Goal: Task Accomplishment & Management: Manage account settings

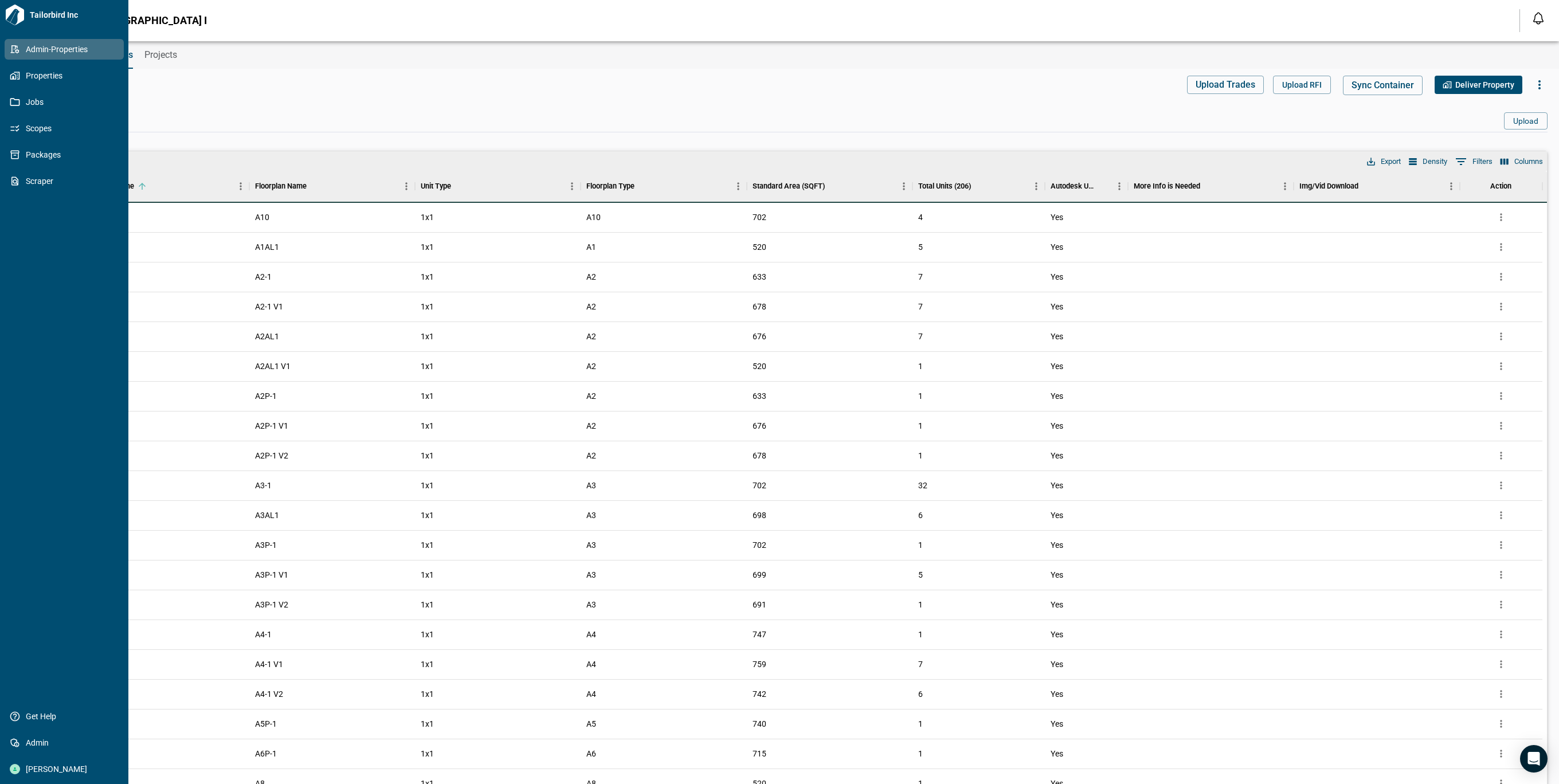
click at [16, 47] on icon at bounding box center [15, 49] width 11 height 11
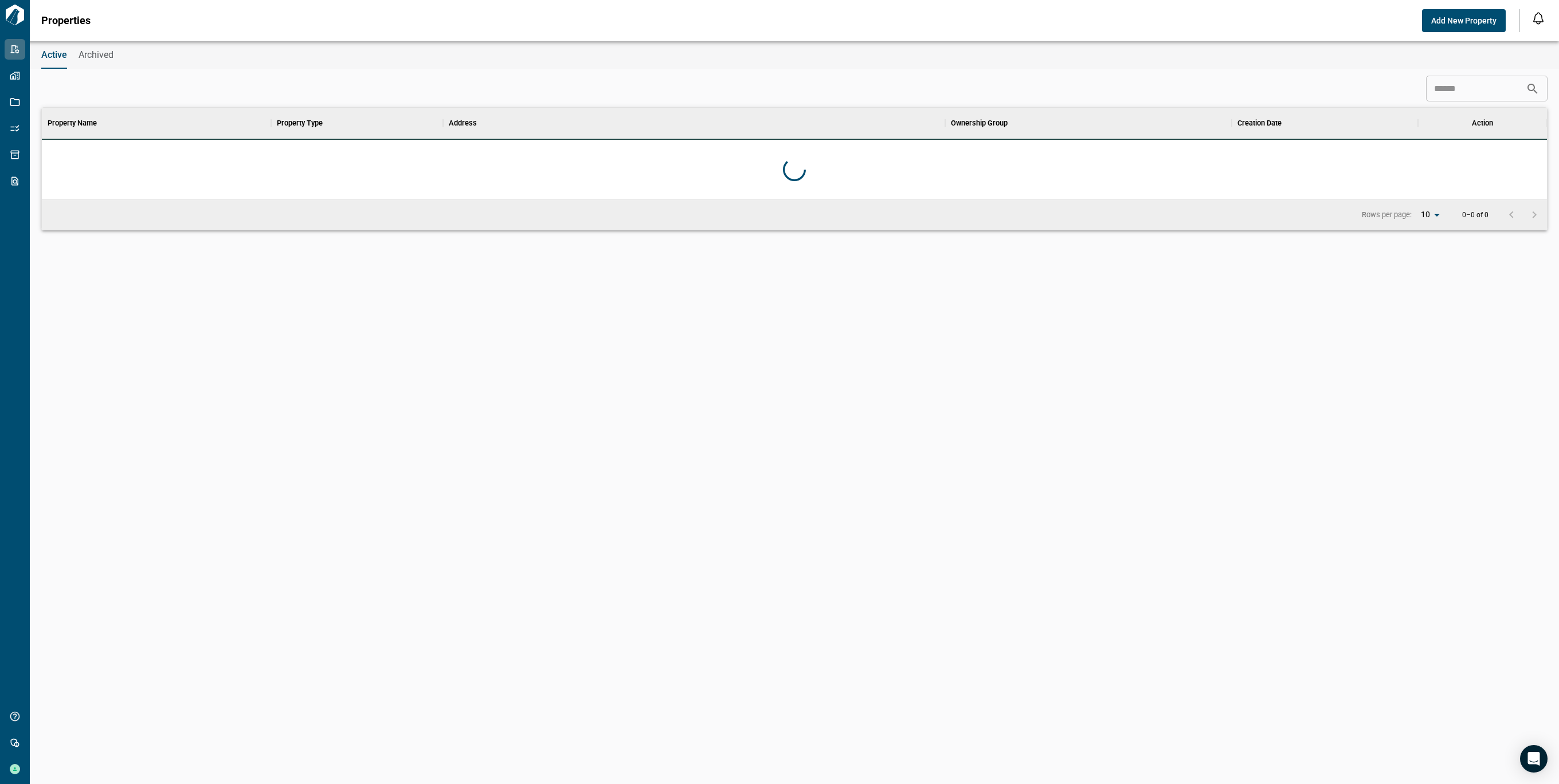
scroll to position [80, 1500]
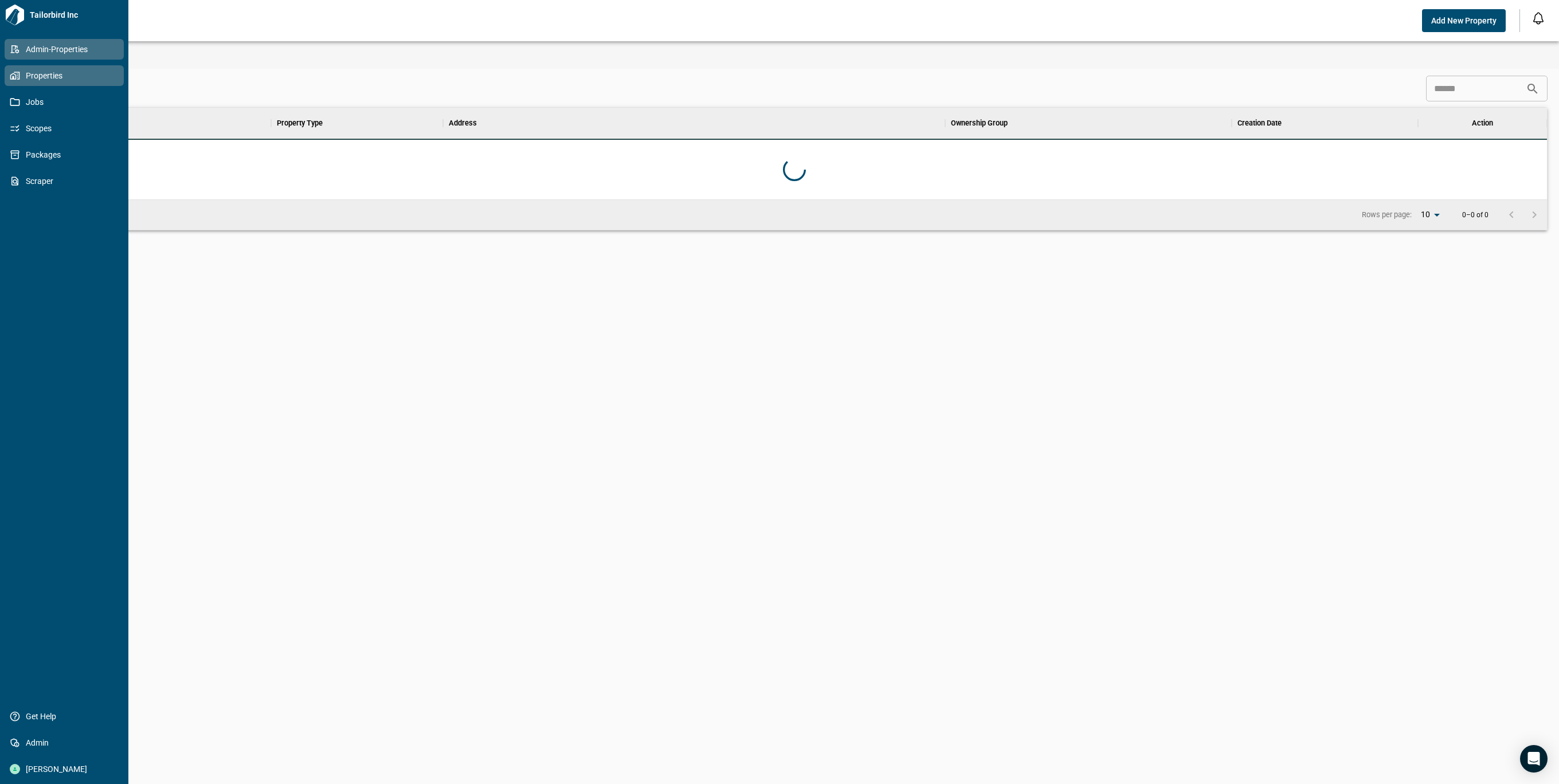
click at [11, 80] on icon at bounding box center [15, 75] width 11 height 11
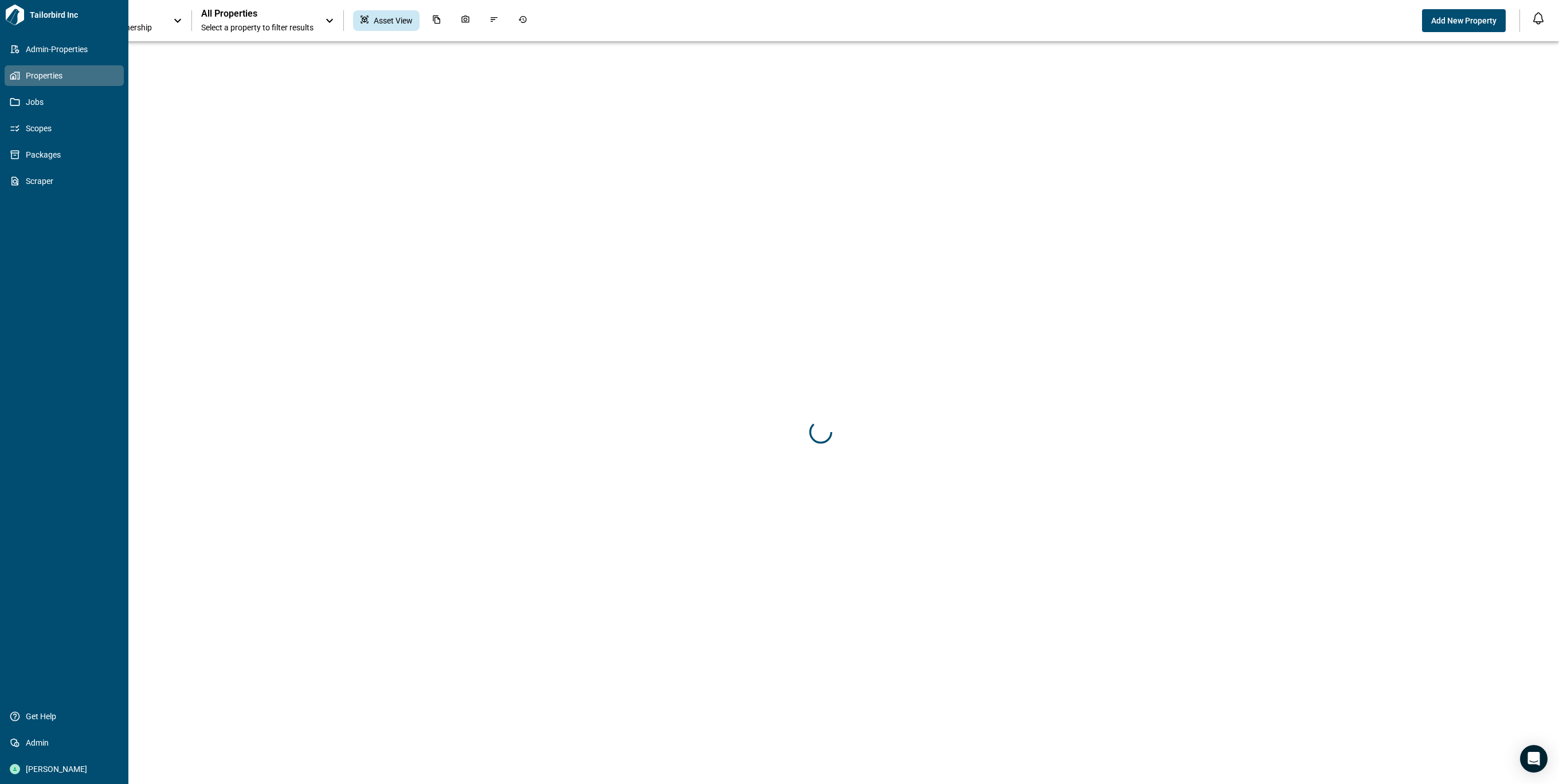
click at [11, 80] on icon at bounding box center [15, 75] width 11 height 11
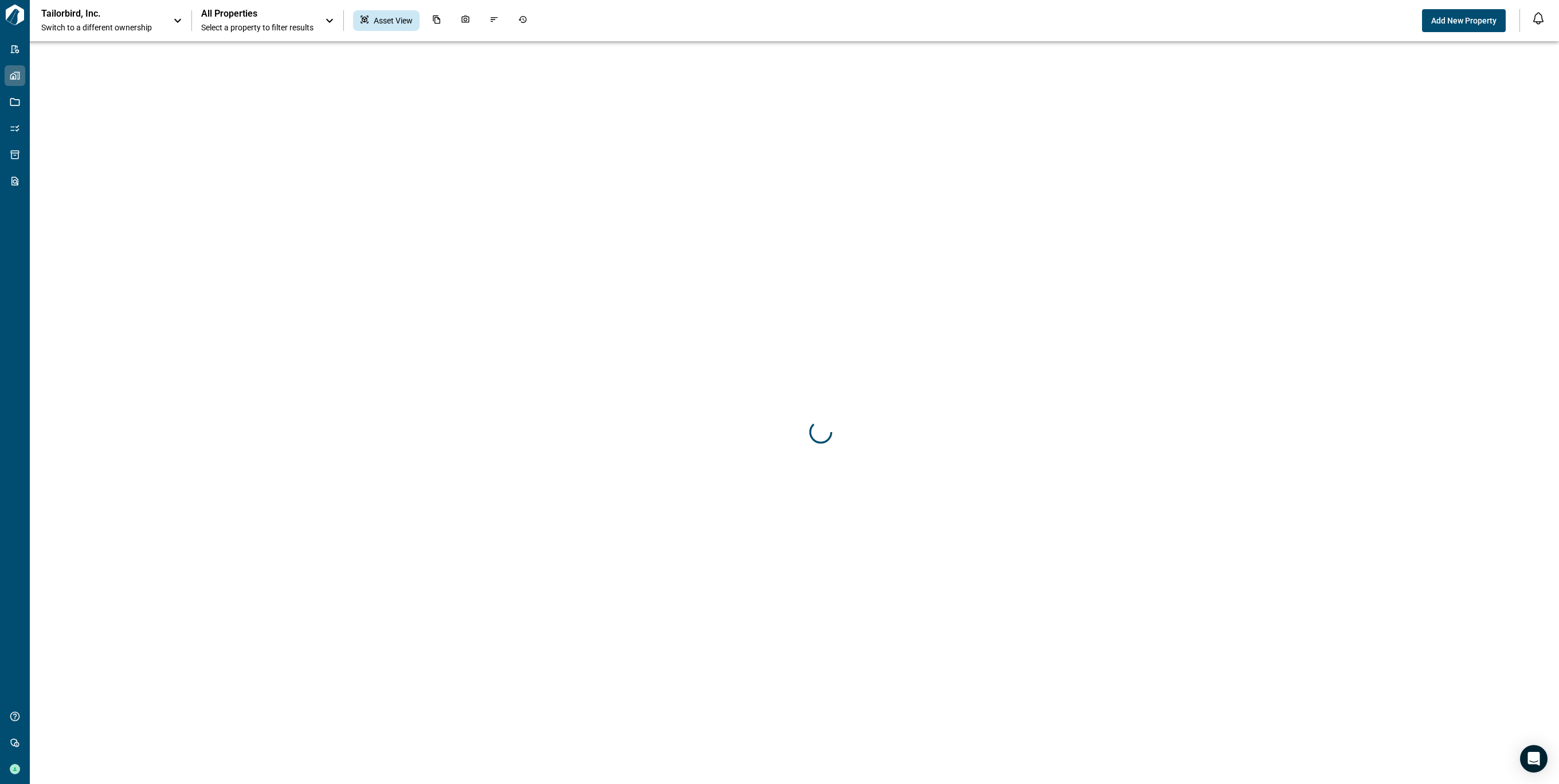
click at [123, 19] on div "Tailorbird, Inc. Switch to a different ownership" at bounding box center [101, 21] width 120 height 25
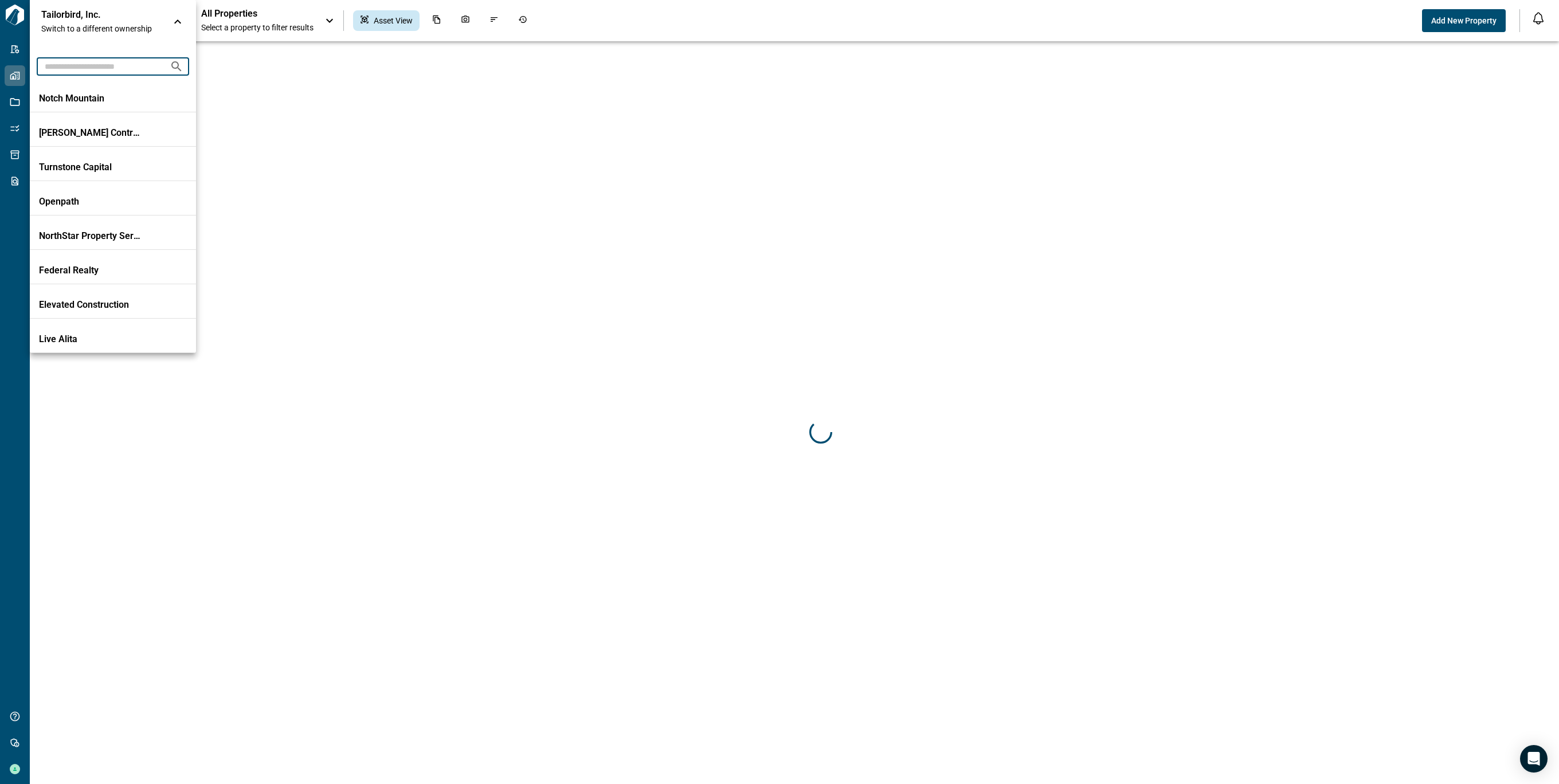
click at [102, 73] on input "text" at bounding box center [98, 66] width 124 height 21
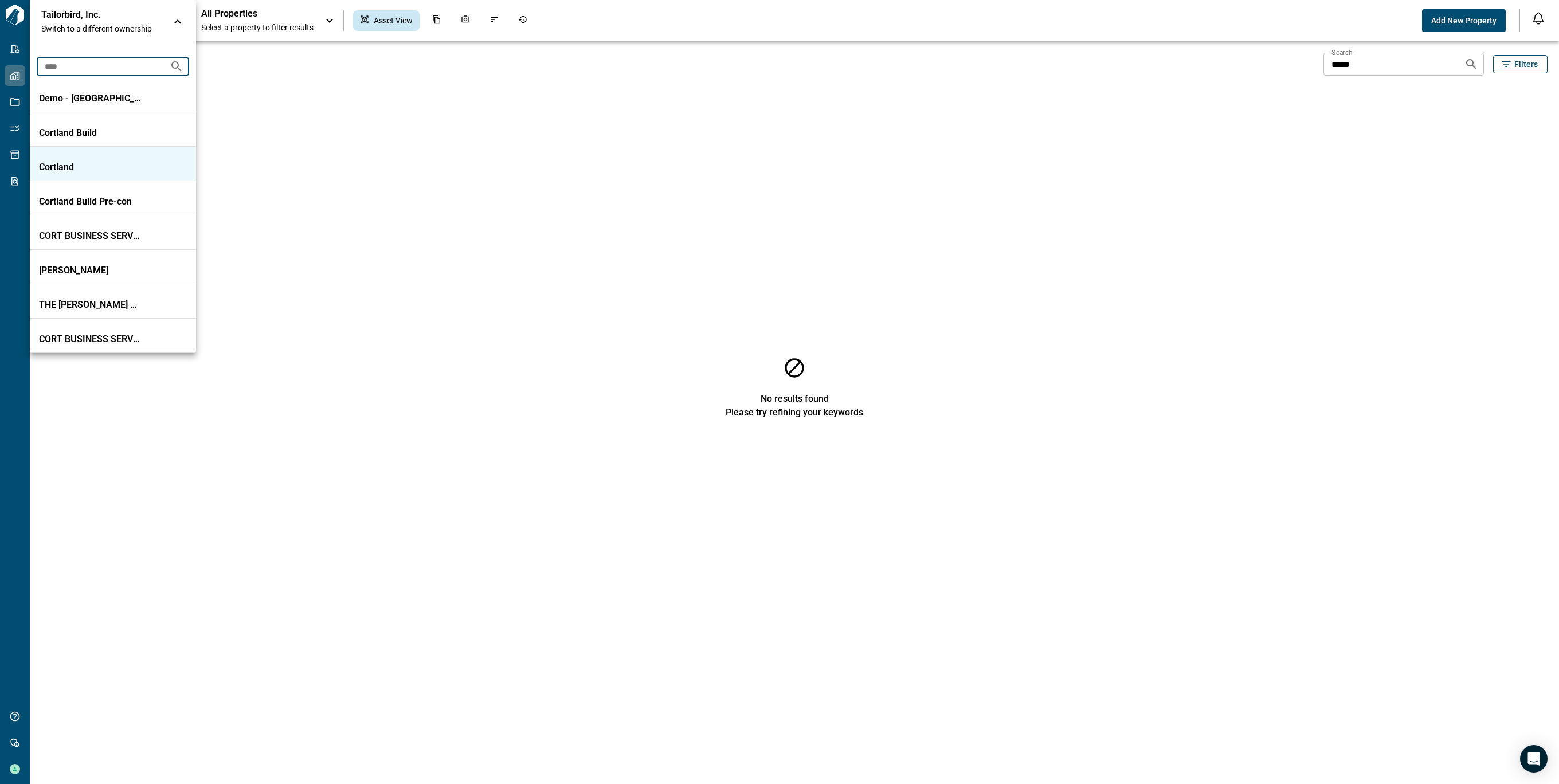
type input "****"
click at [101, 175] on li "Cortland" at bounding box center [113, 164] width 166 height 34
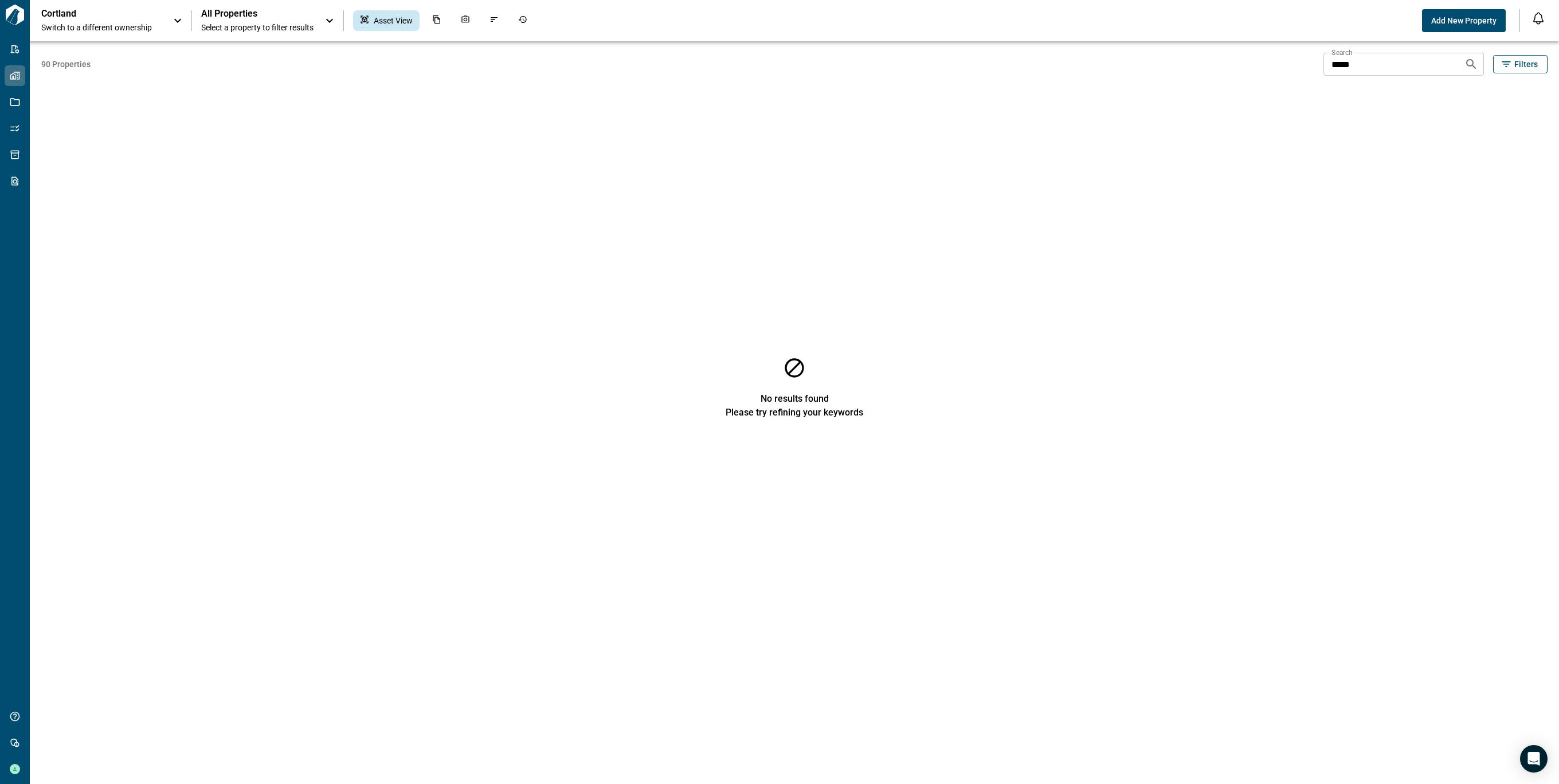
click at [298, 22] on span "Select a property to filter results" at bounding box center [257, 27] width 112 height 11
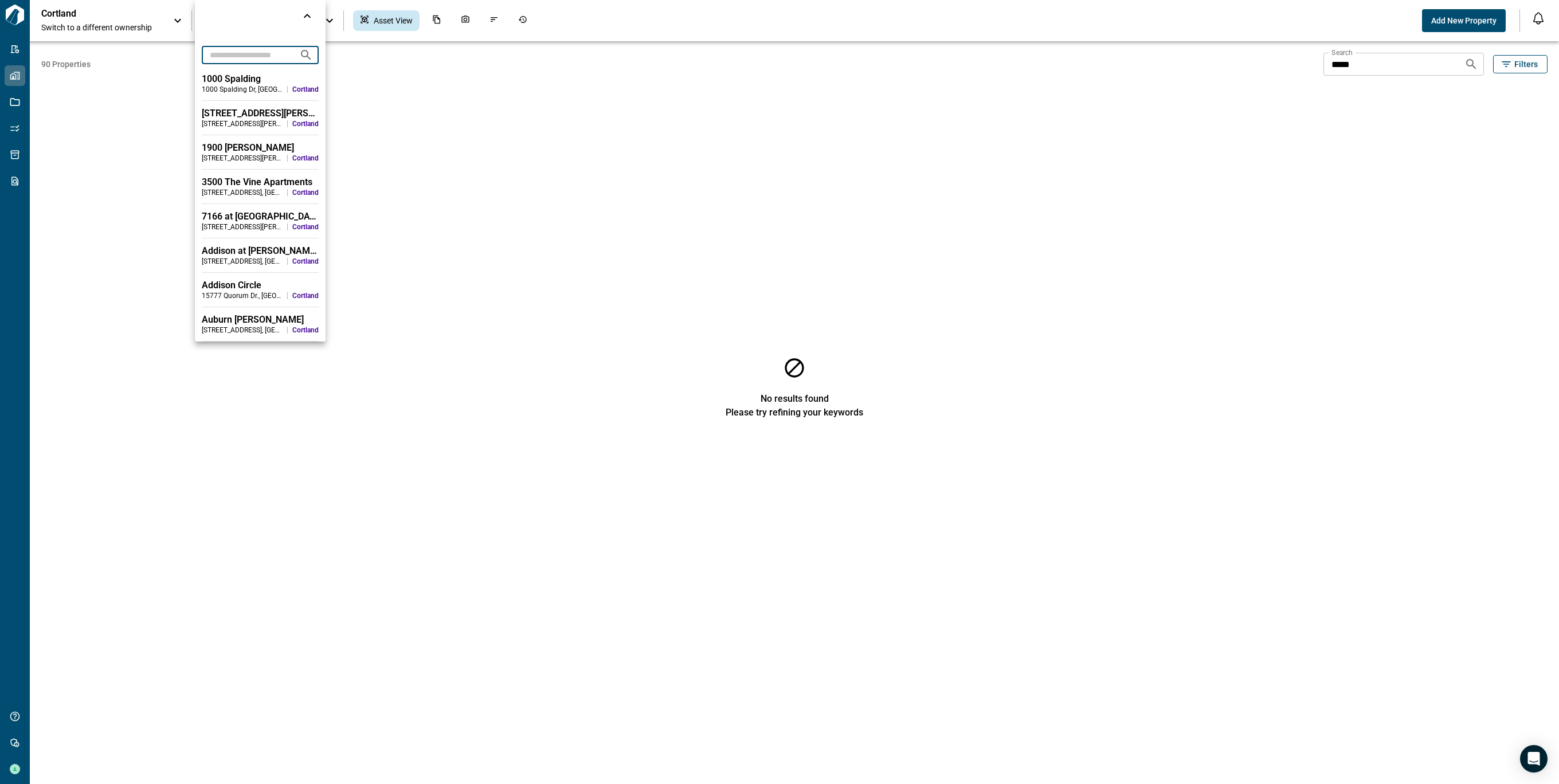
click at [281, 53] on input "text" at bounding box center [246, 55] width 88 height 21
click at [1431, 69] on div at bounding box center [779, 392] width 1559 height 784
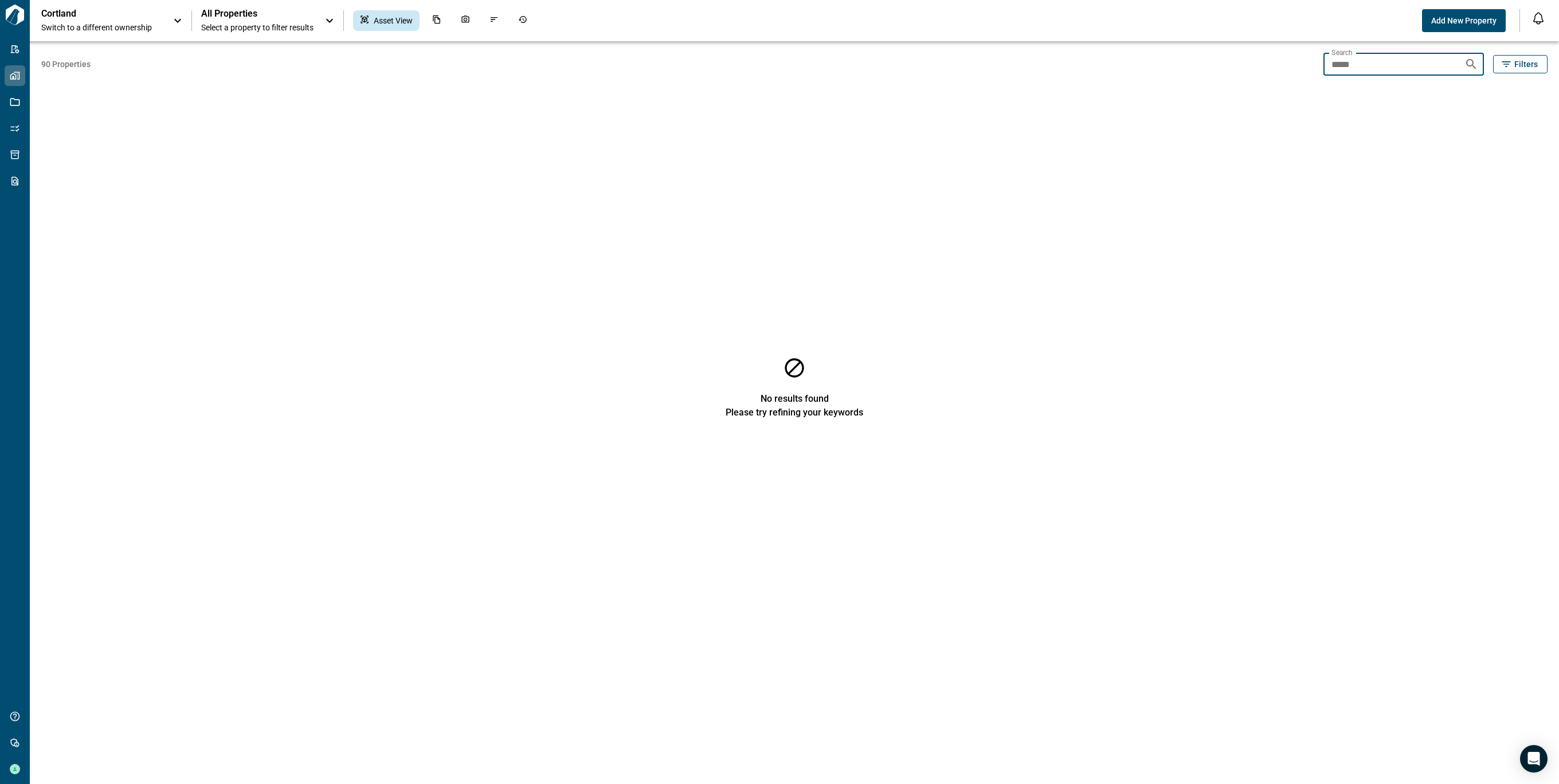
drag, startPoint x: 1385, startPoint y: 65, endPoint x: 1221, endPoint y: 70, distance: 164.1
click at [1221, 70] on div "90 Properties Search ***** Search Filters" at bounding box center [794, 64] width 1506 height 23
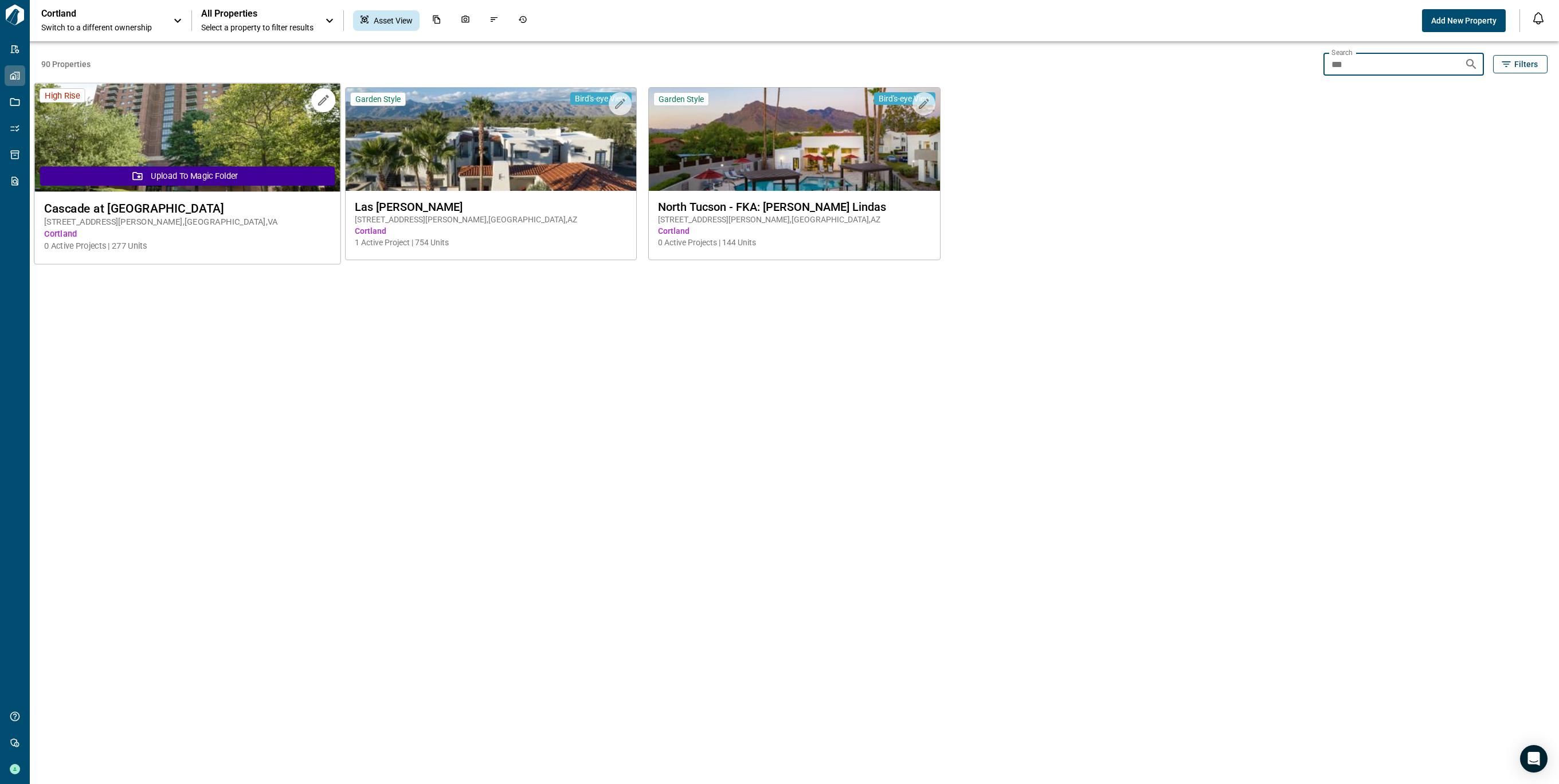
type input "***"
click at [202, 123] on img at bounding box center [187, 138] width 305 height 108
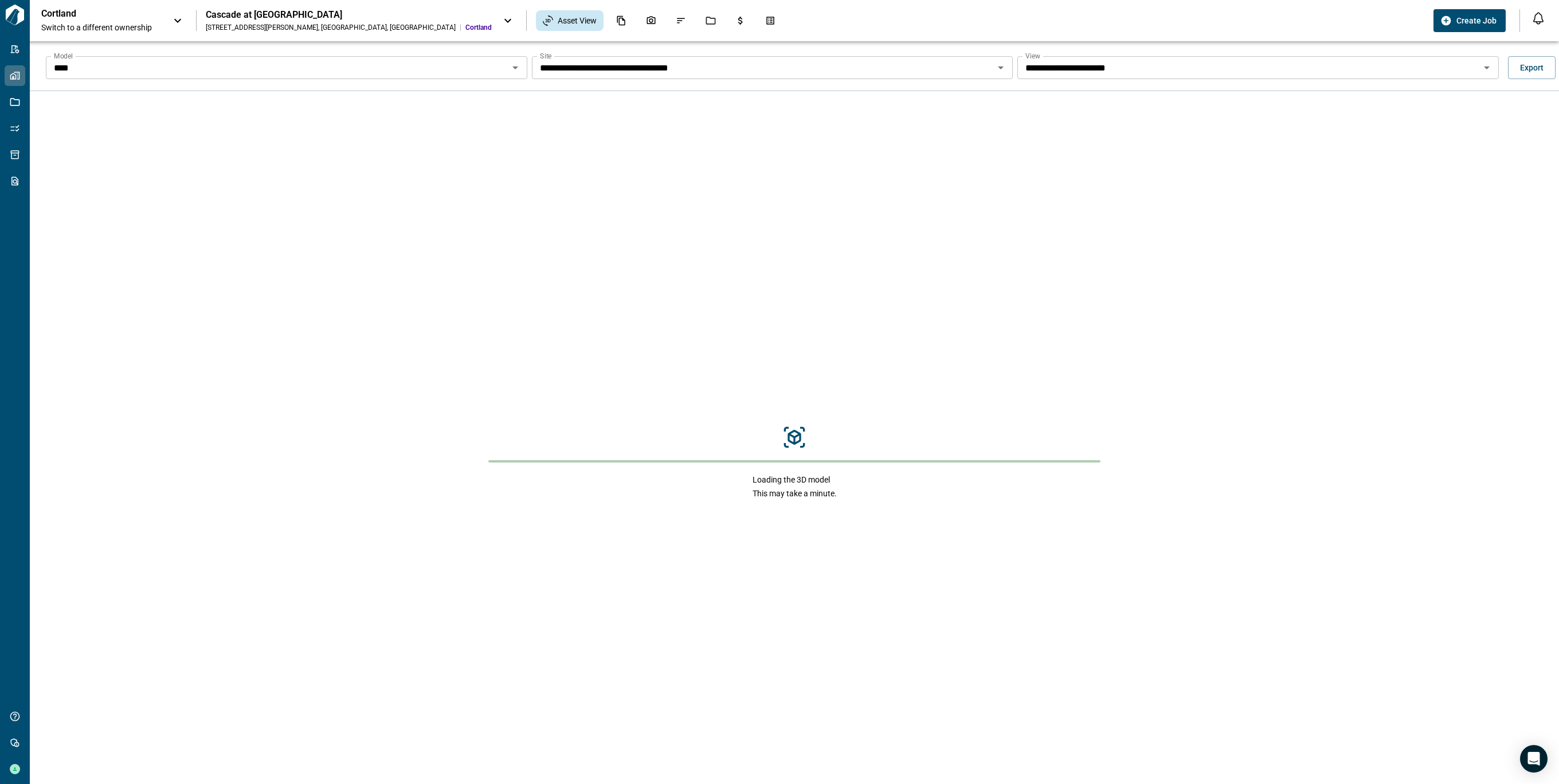
click at [509, 63] on icon "Open" at bounding box center [515, 68] width 14 height 14
click at [509, 66] on icon "Open" at bounding box center [515, 68] width 14 height 14
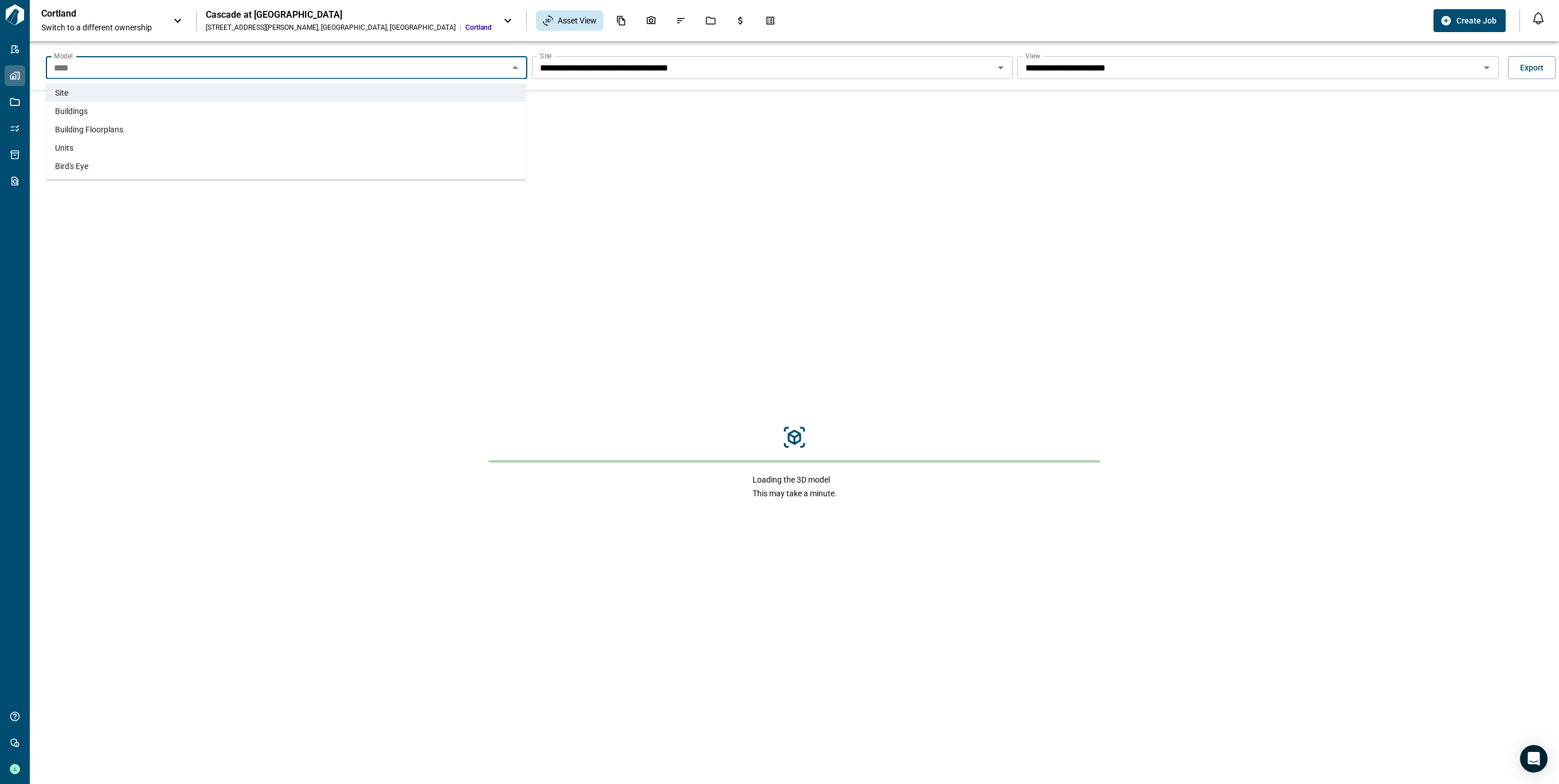
click at [250, 116] on li "Buildings" at bounding box center [286, 111] width 480 height 18
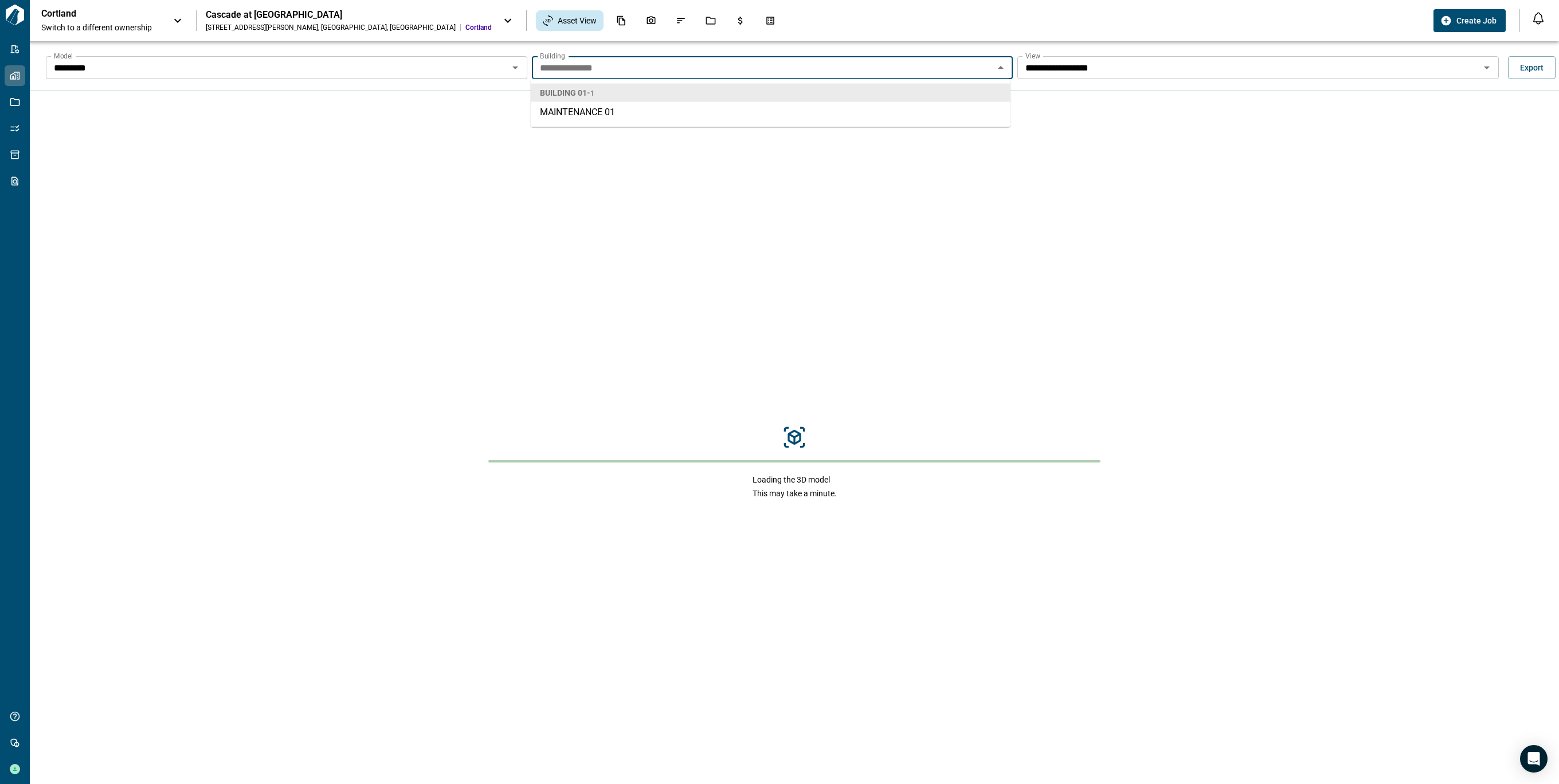
click at [824, 69] on input "**********" at bounding box center [763, 68] width 456 height 16
click at [1225, 67] on input "**********" at bounding box center [1249, 68] width 456 height 16
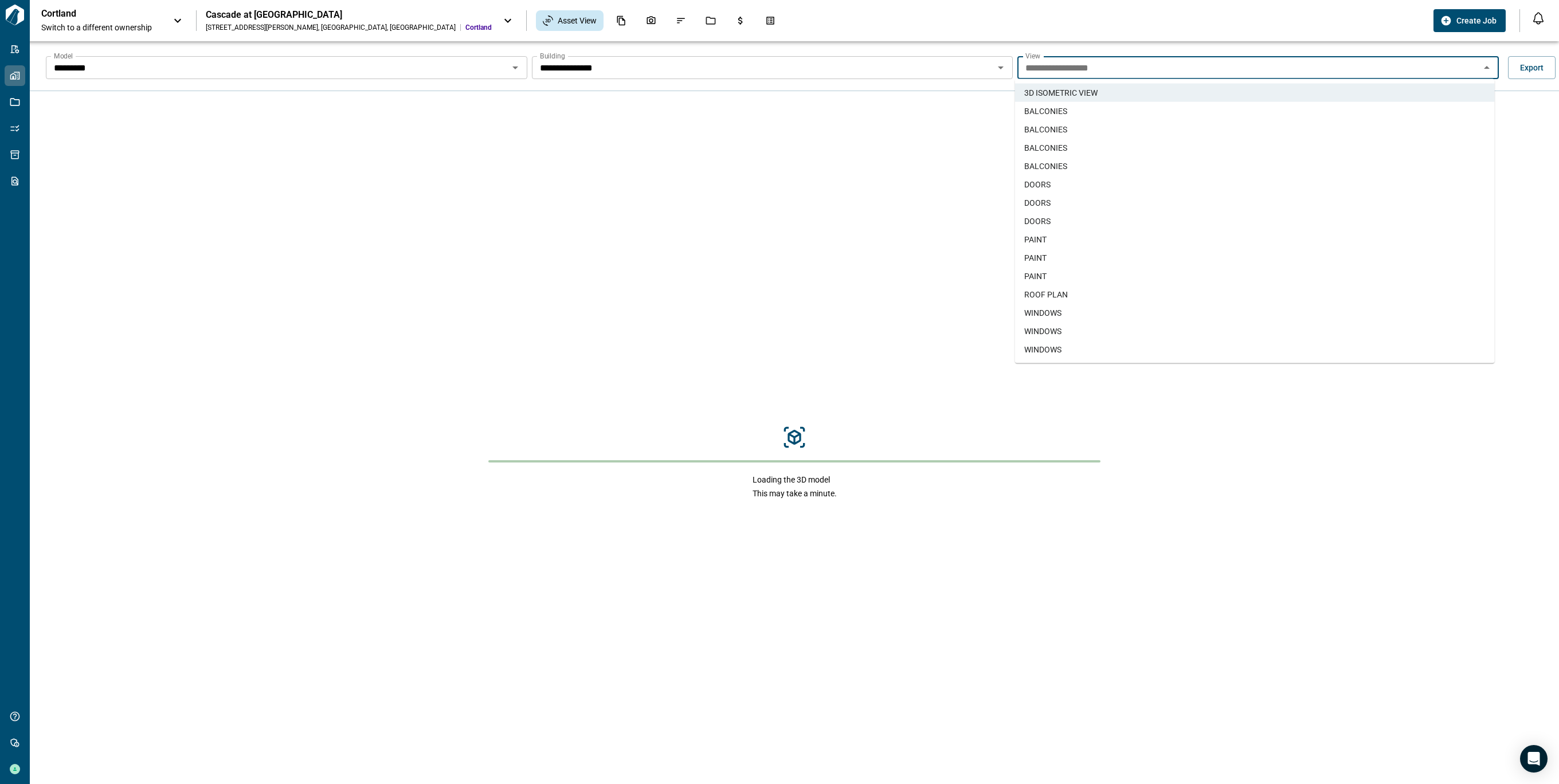
click at [1050, 111] on span "BALCONIES" at bounding box center [1045, 111] width 43 height 11
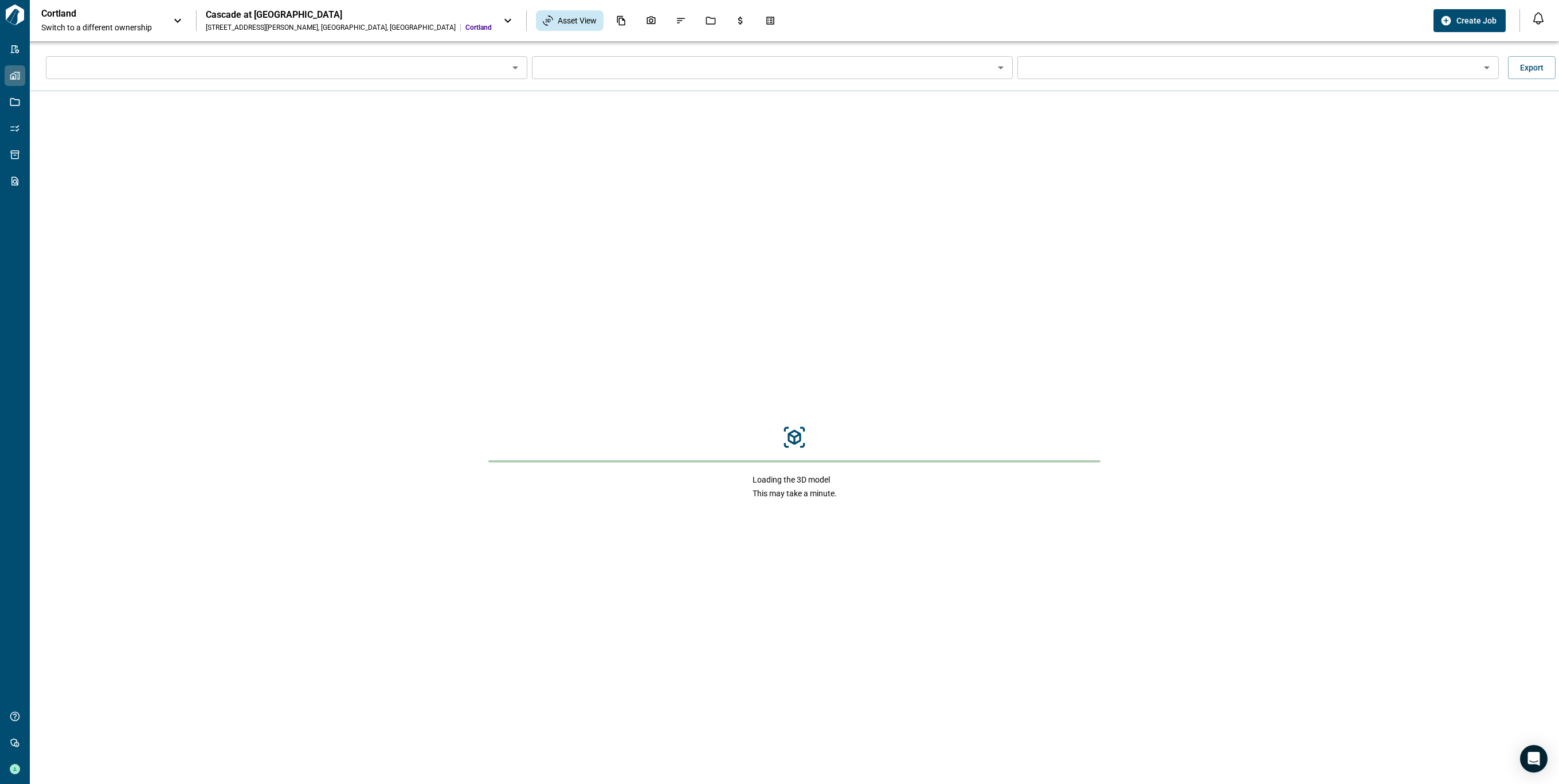
click at [1050, 111] on div "Loading the 3D model This may take a minute." at bounding box center [794, 462] width 1529 height 742
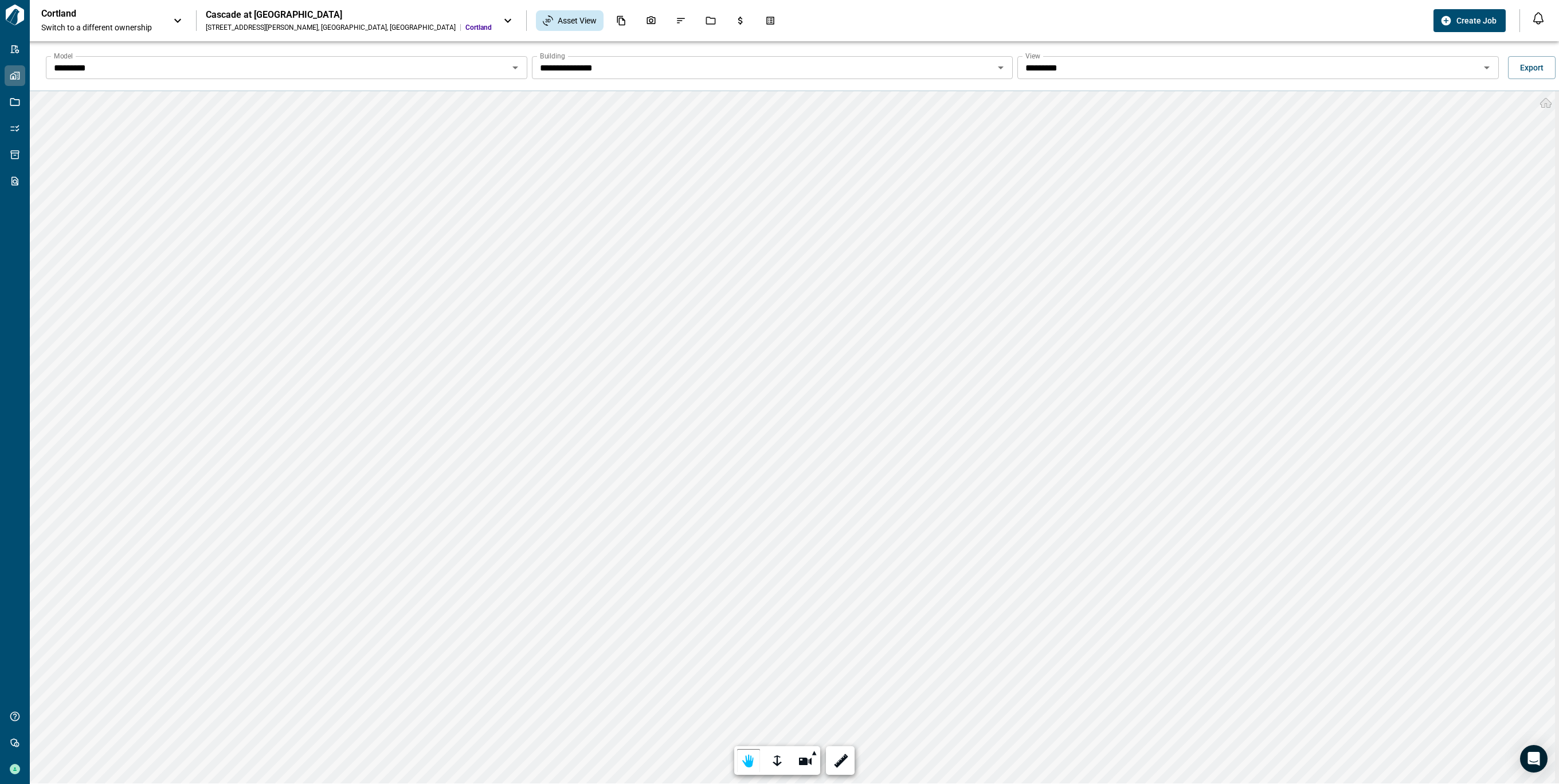
click at [425, 68] on input "*********" at bounding box center [277, 68] width 456 height 16
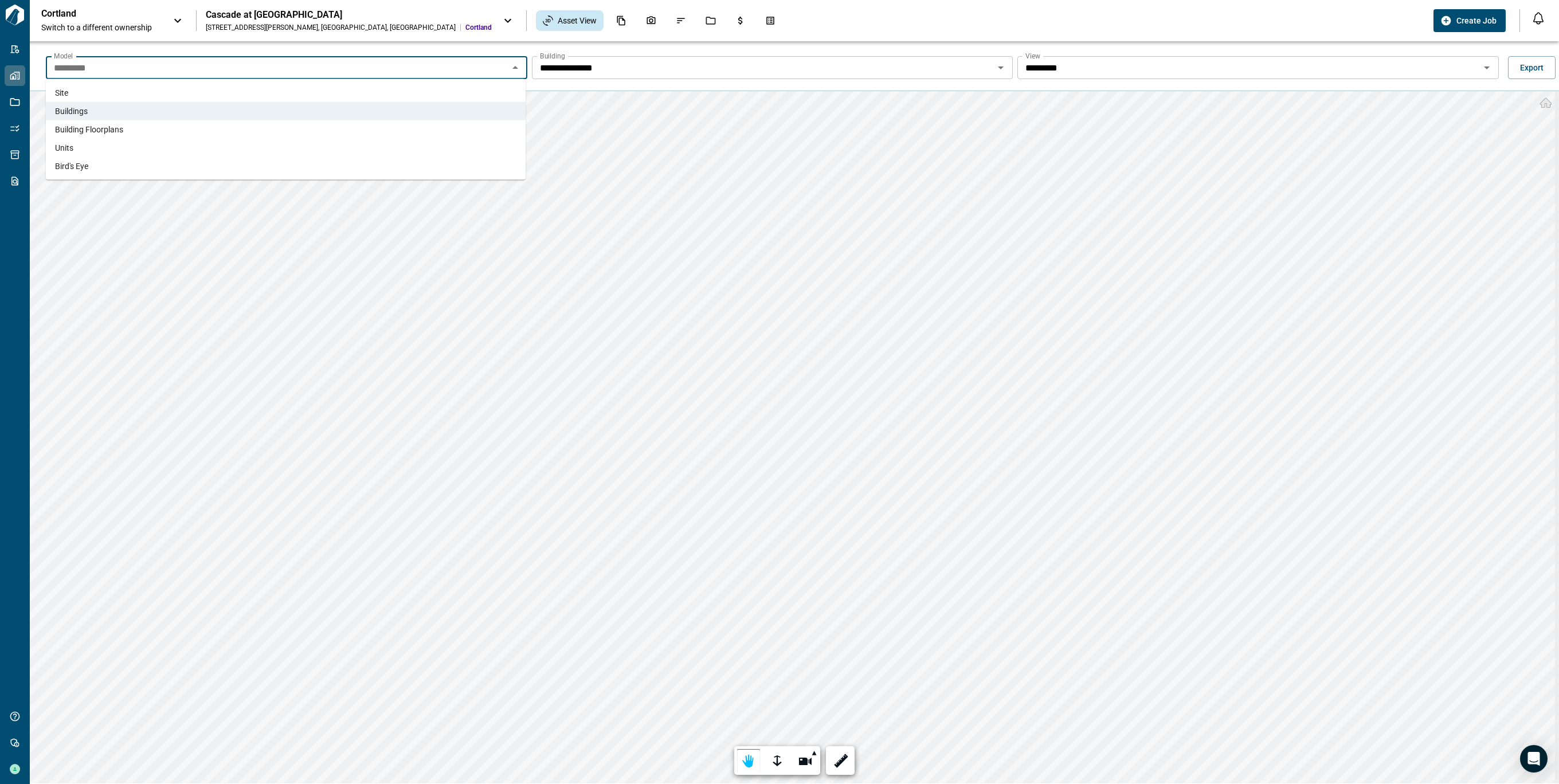
click at [98, 130] on span "Building Floorplans" at bounding box center [88, 130] width 68 height 11
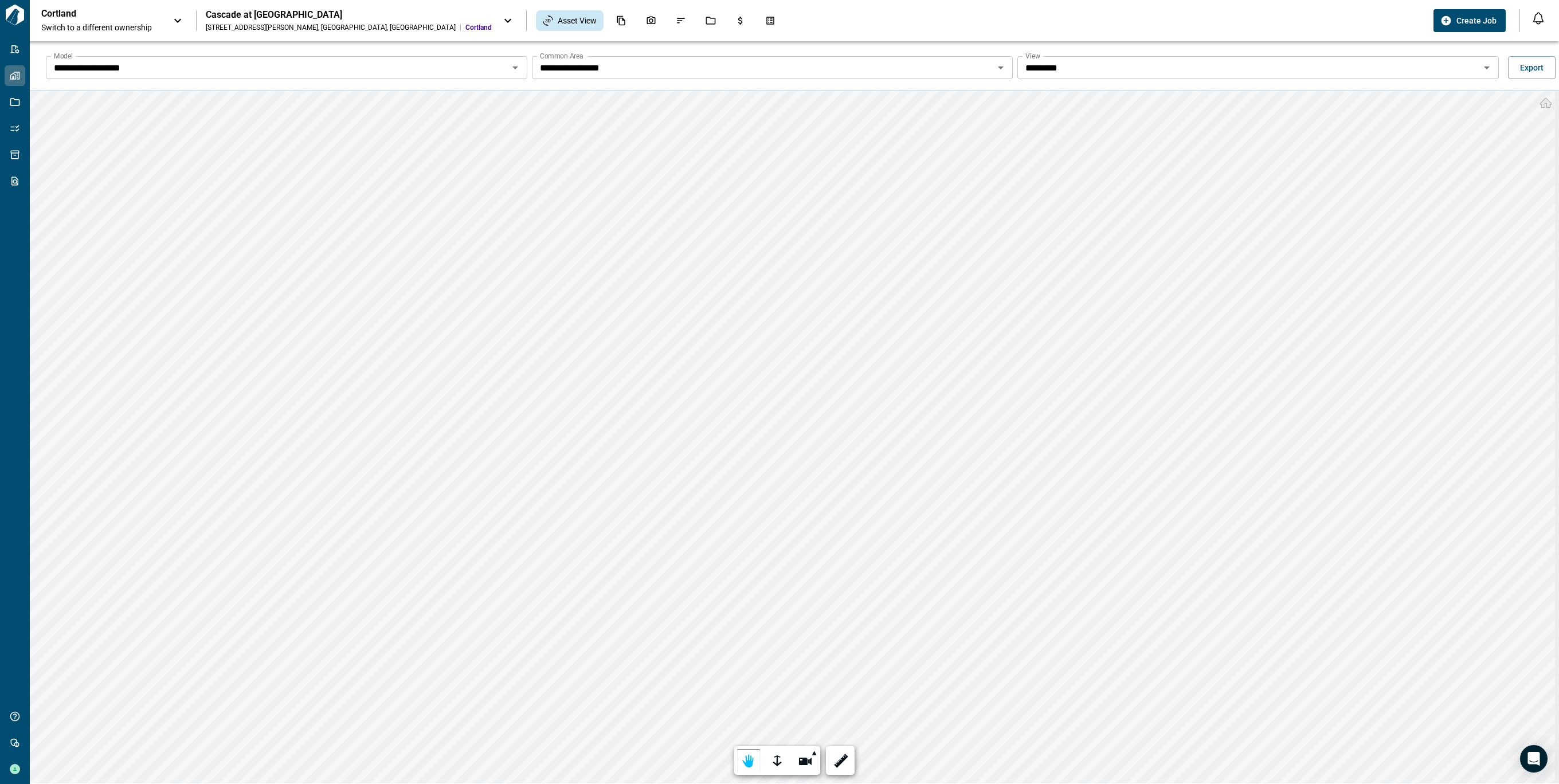
click at [988, 70] on div "**********" at bounding box center [772, 67] width 481 height 23
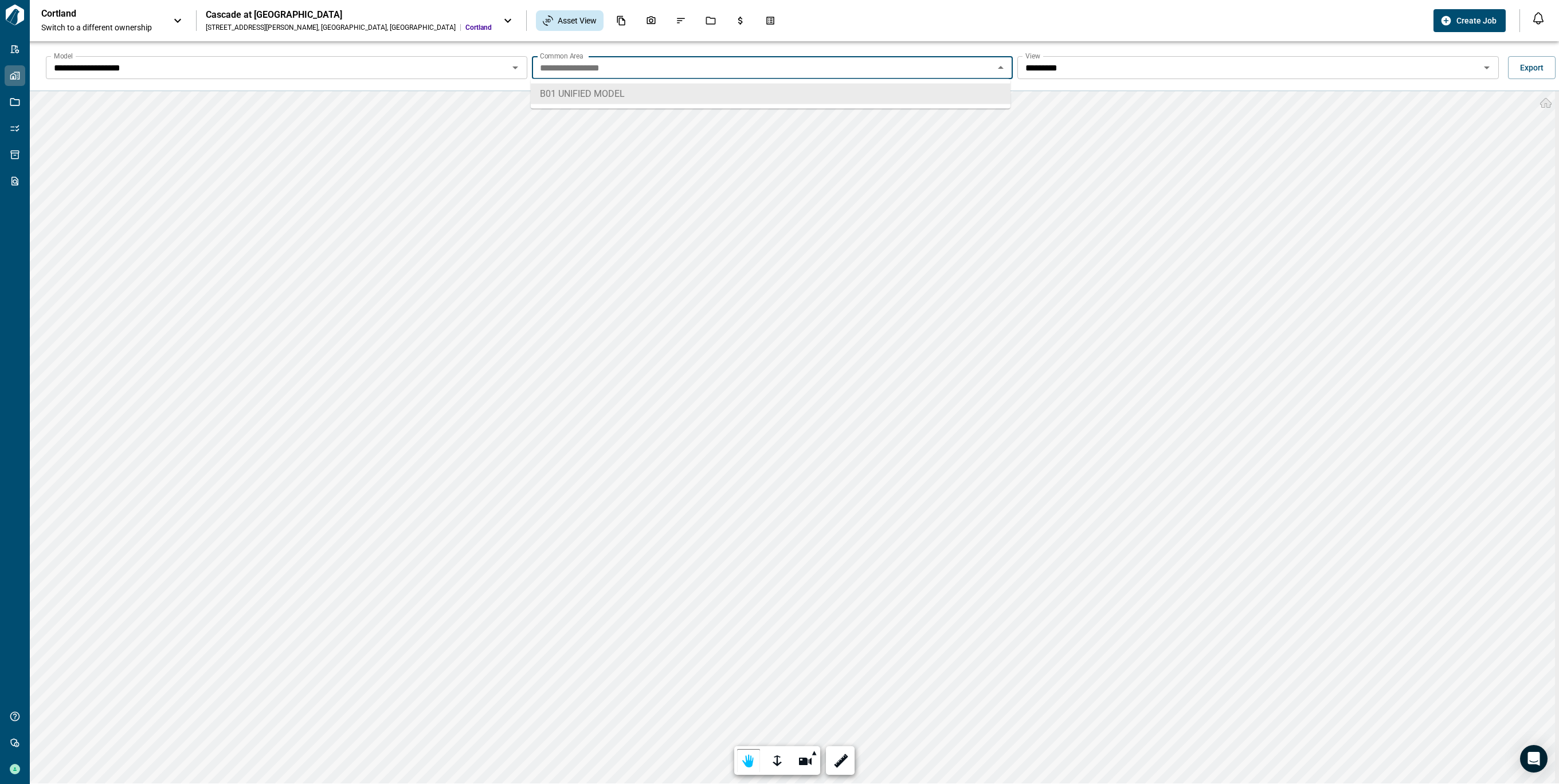
click at [1183, 62] on input "*********" at bounding box center [1249, 68] width 456 height 16
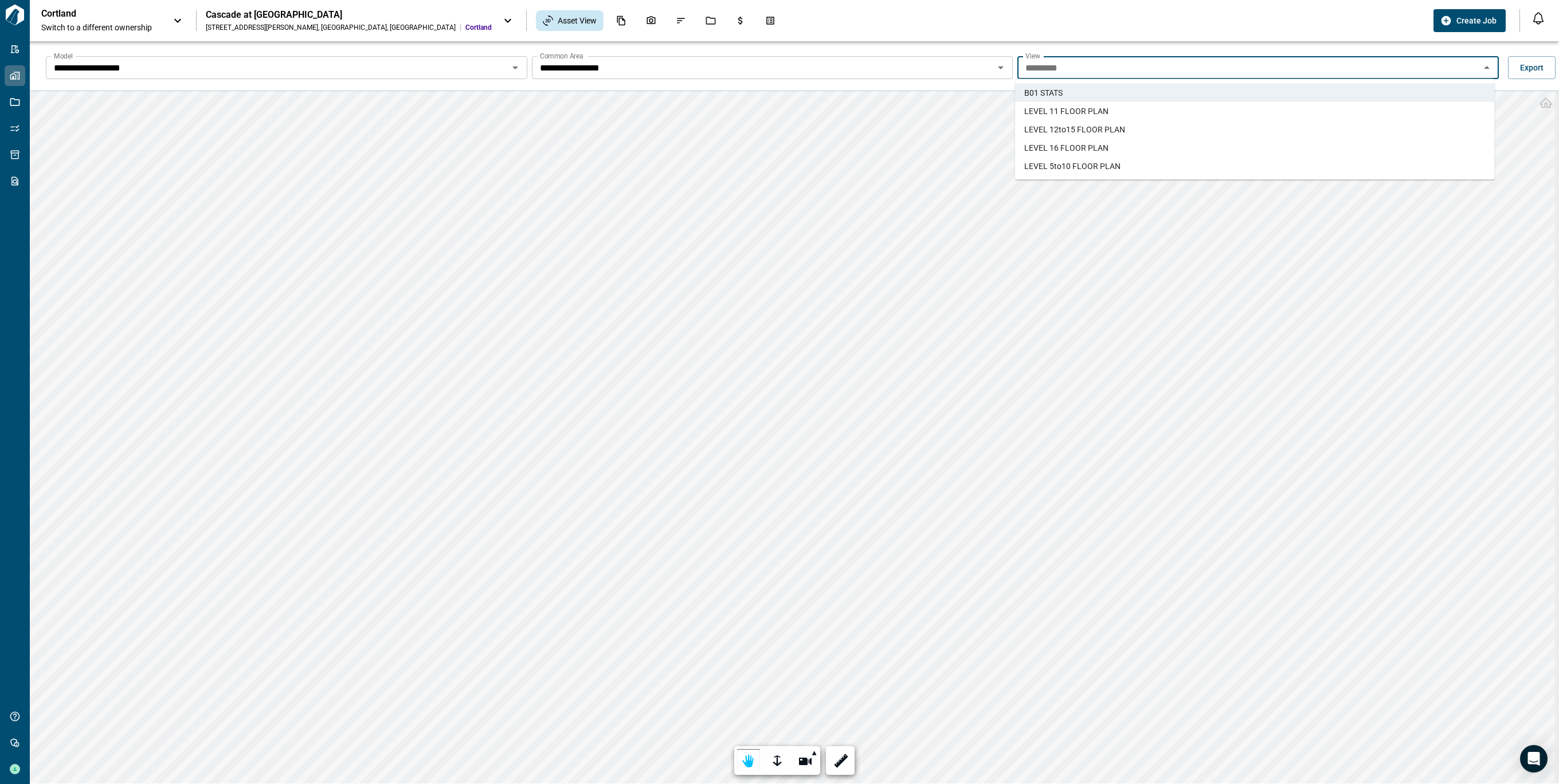
click at [1134, 129] on li "LEVEL 12to15 FLOOR PLAN" at bounding box center [1255, 129] width 480 height 18
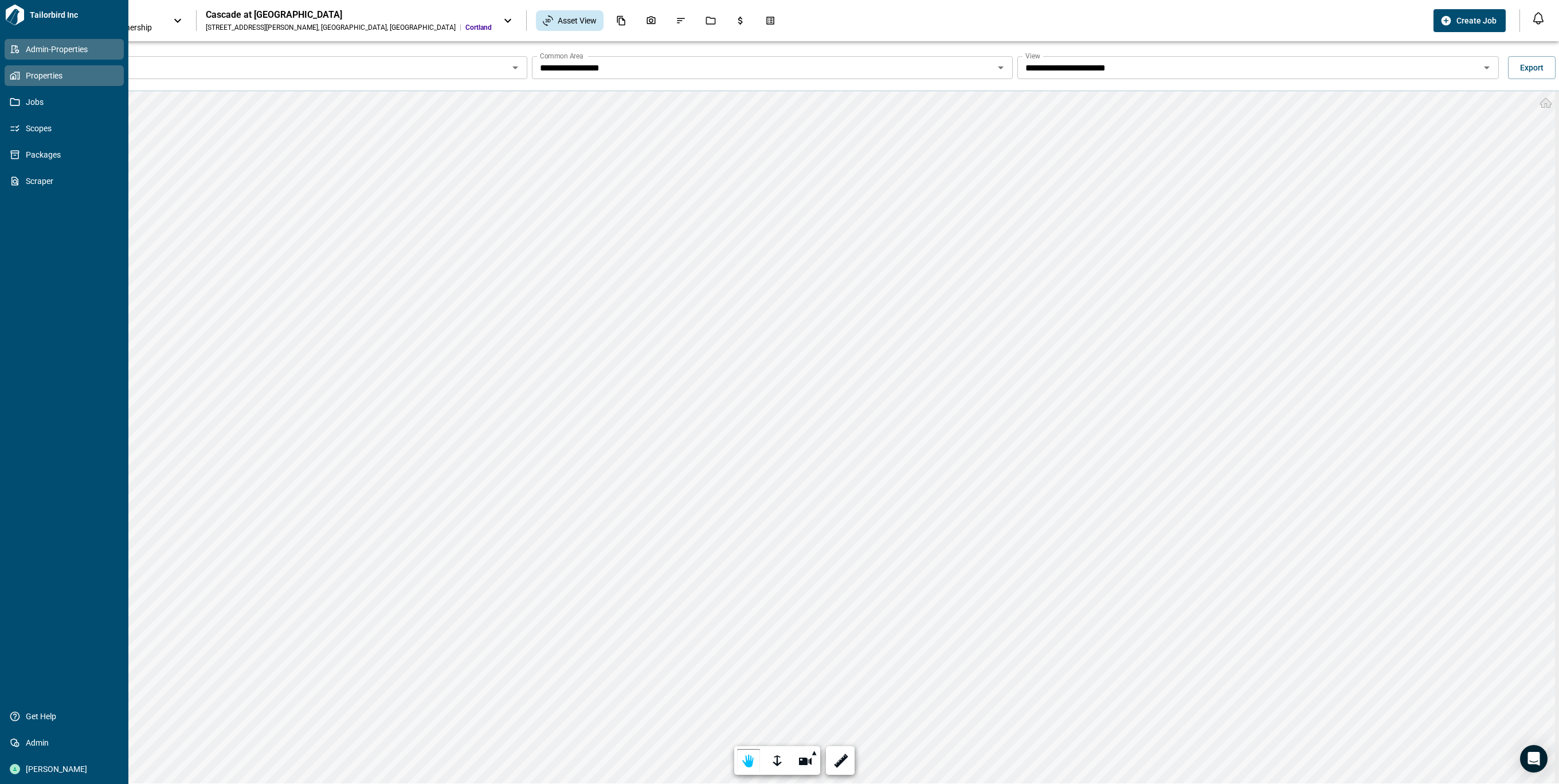
click at [20, 47] on span "Admin-Properties" at bounding box center [66, 49] width 93 height 11
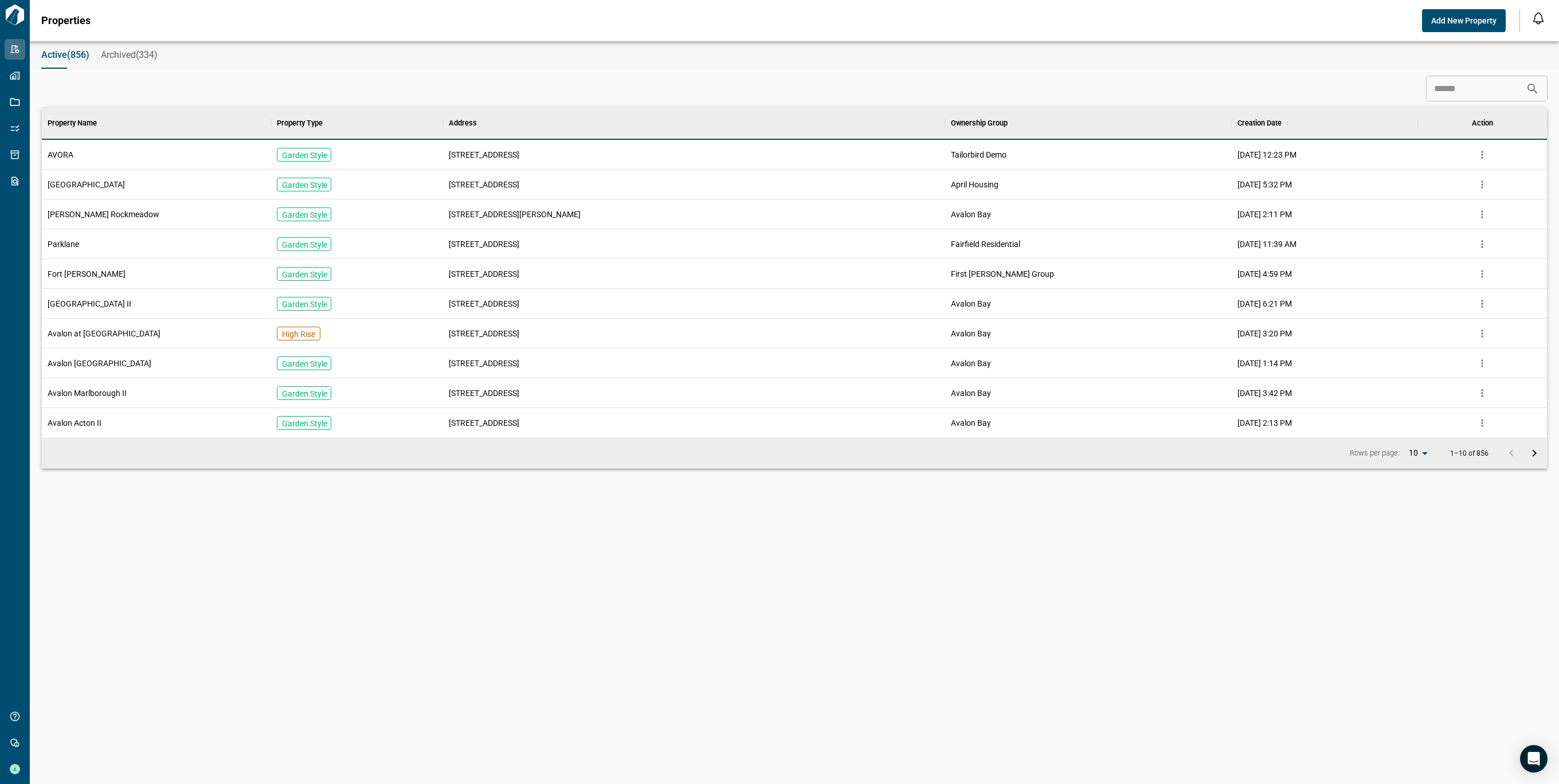
scroll to position [318, 1500]
click at [1408, 90] on div "​" at bounding box center [794, 88] width 1506 height 26
click at [1438, 91] on input at bounding box center [1476, 88] width 100 height 23
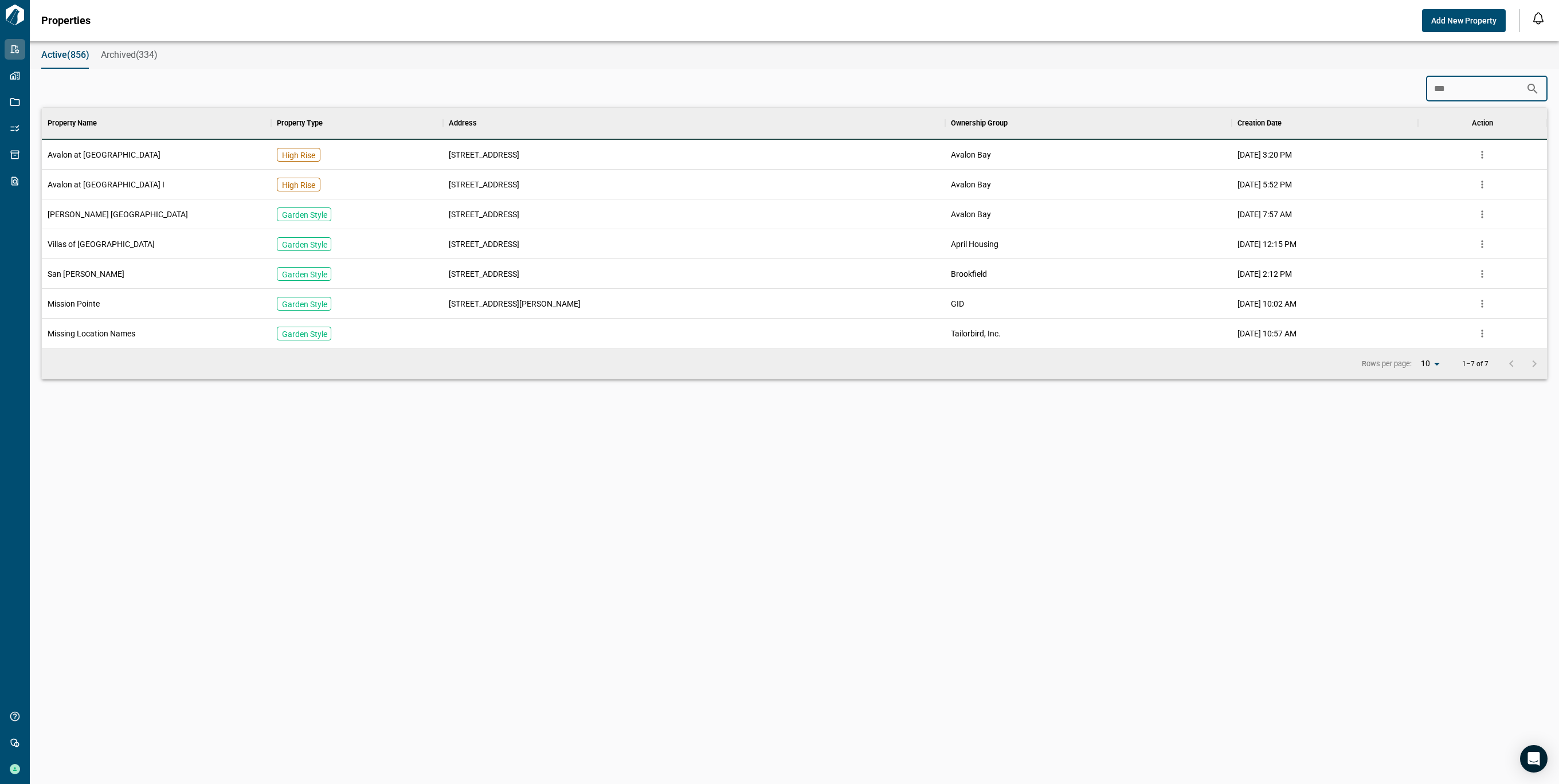
scroll to position [229, 1500]
type input "*****"
click at [187, 164] on div "Avalon at [GEOGRAPHIC_DATA]" at bounding box center [156, 155] width 229 height 30
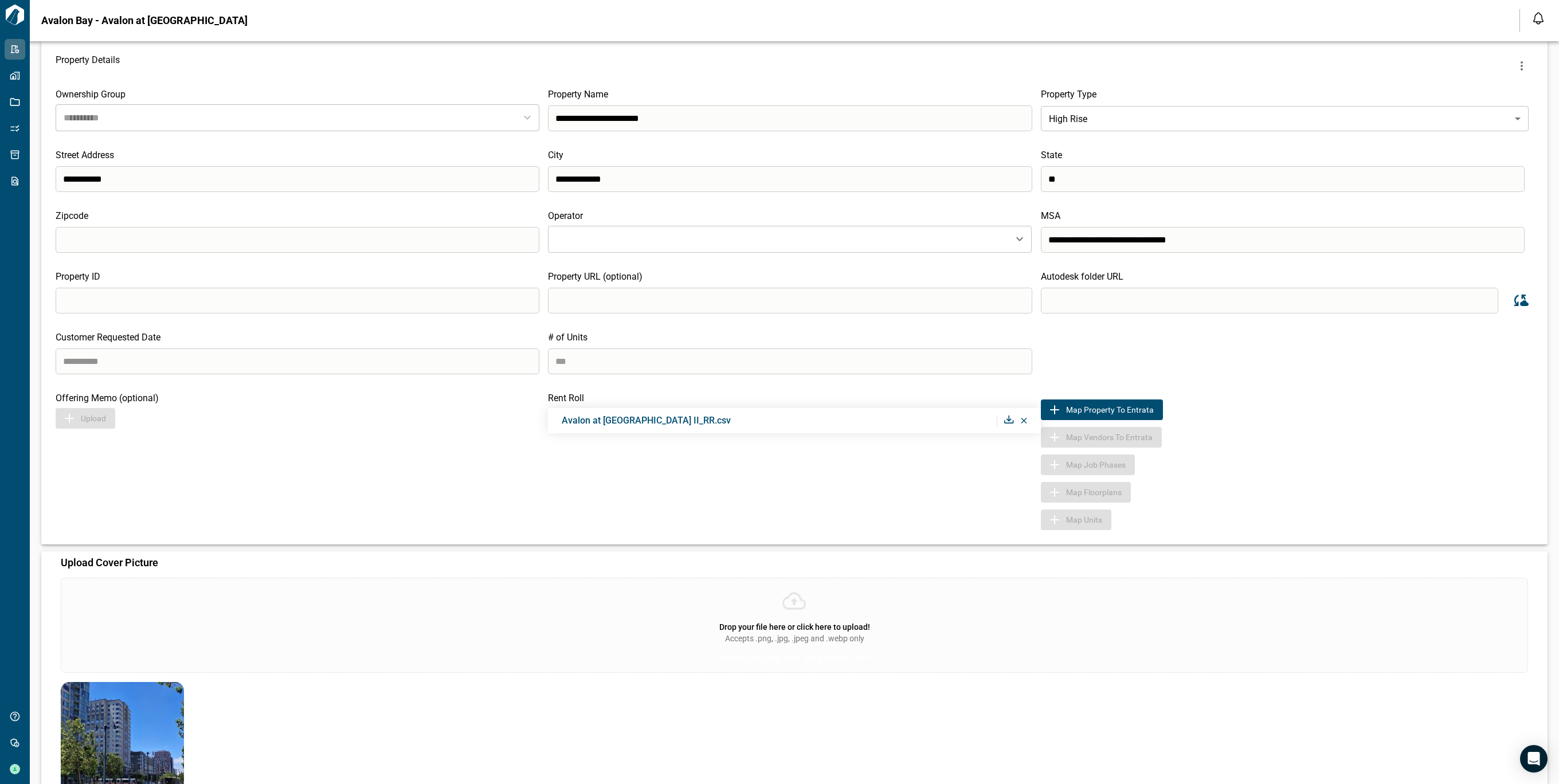
scroll to position [70, 0]
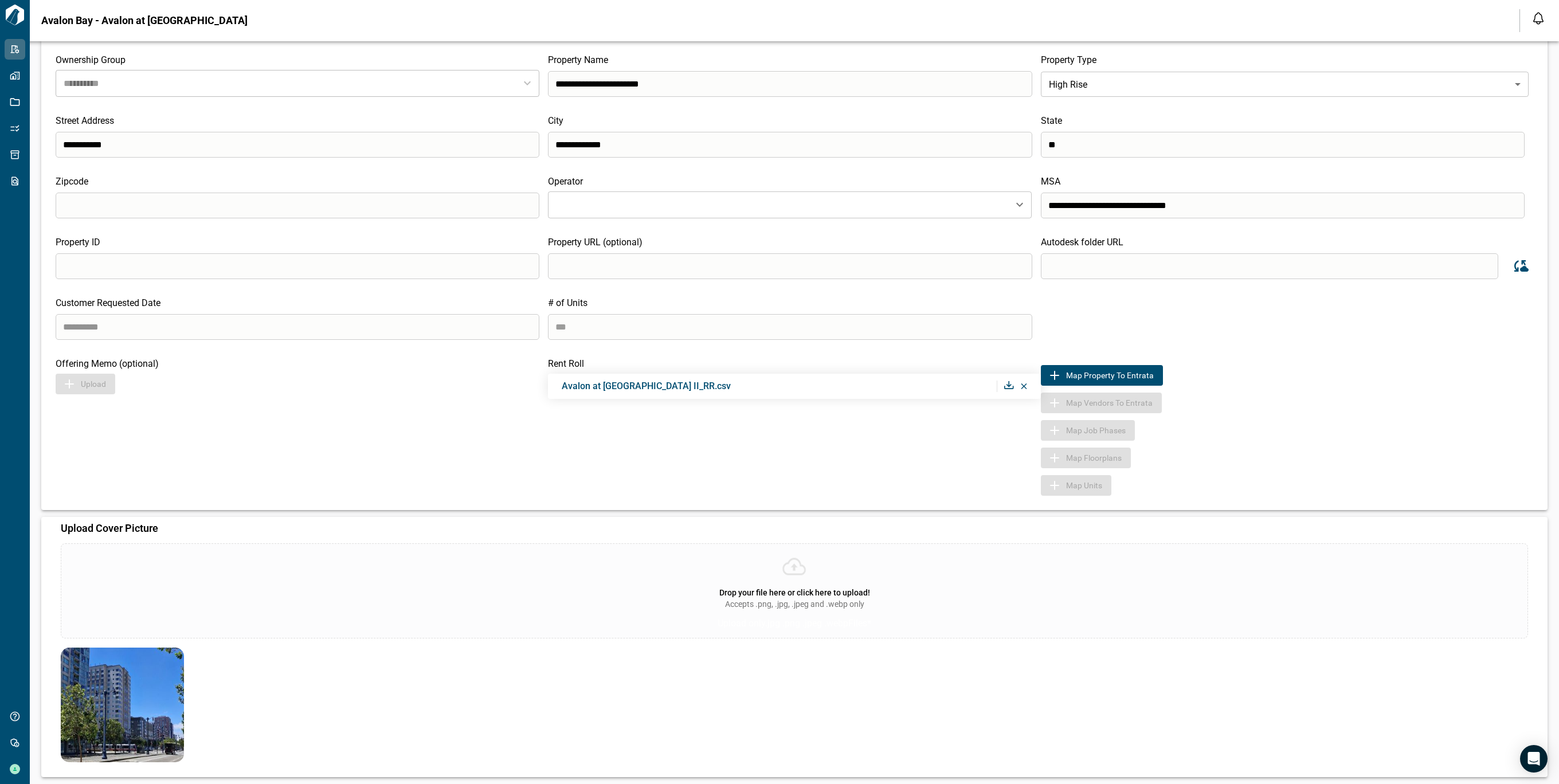
click at [1173, 267] on input "search" at bounding box center [1269, 266] width 457 height 26
paste input "**********"
type input "**********"
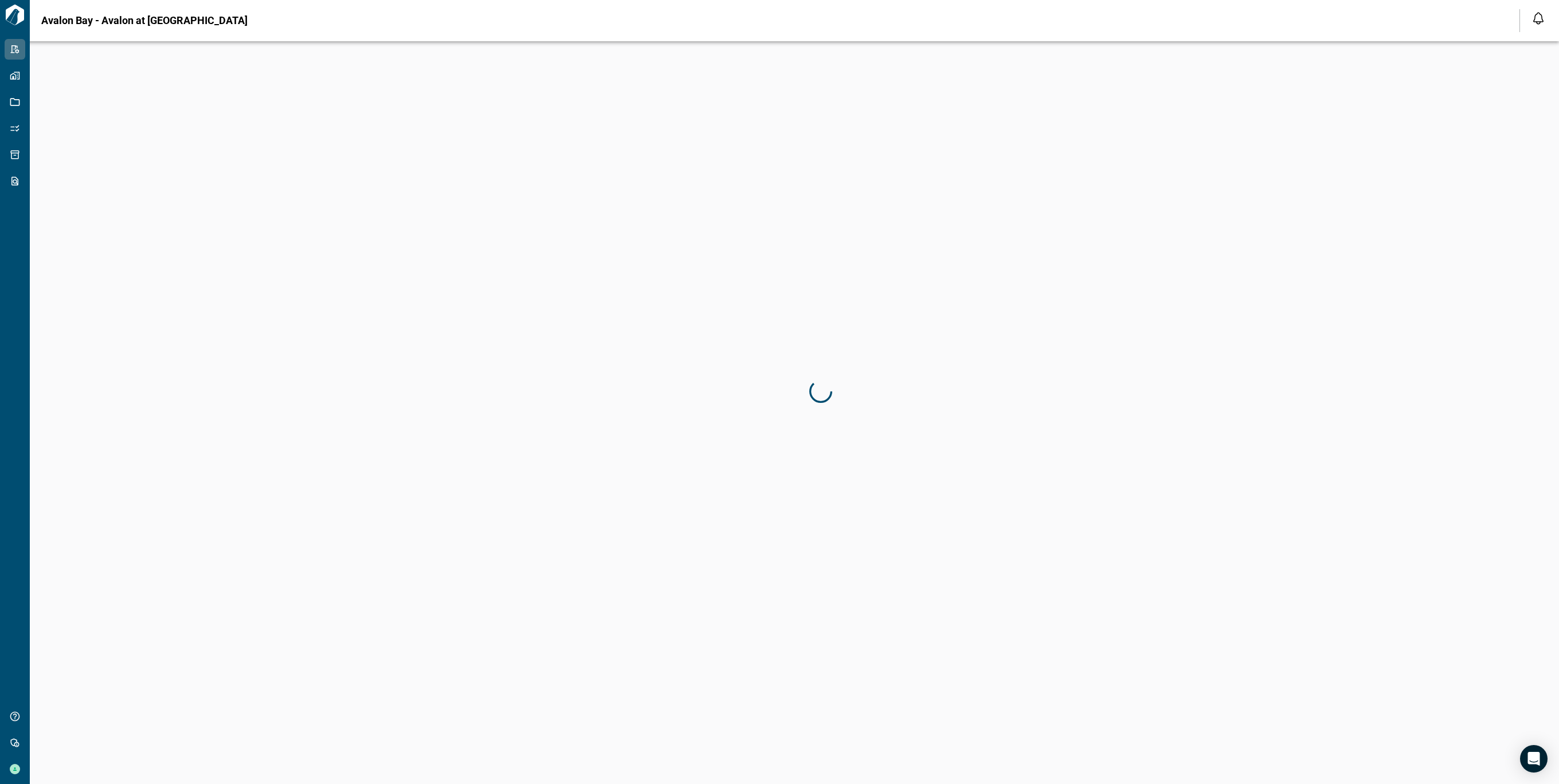
scroll to position [0, 0]
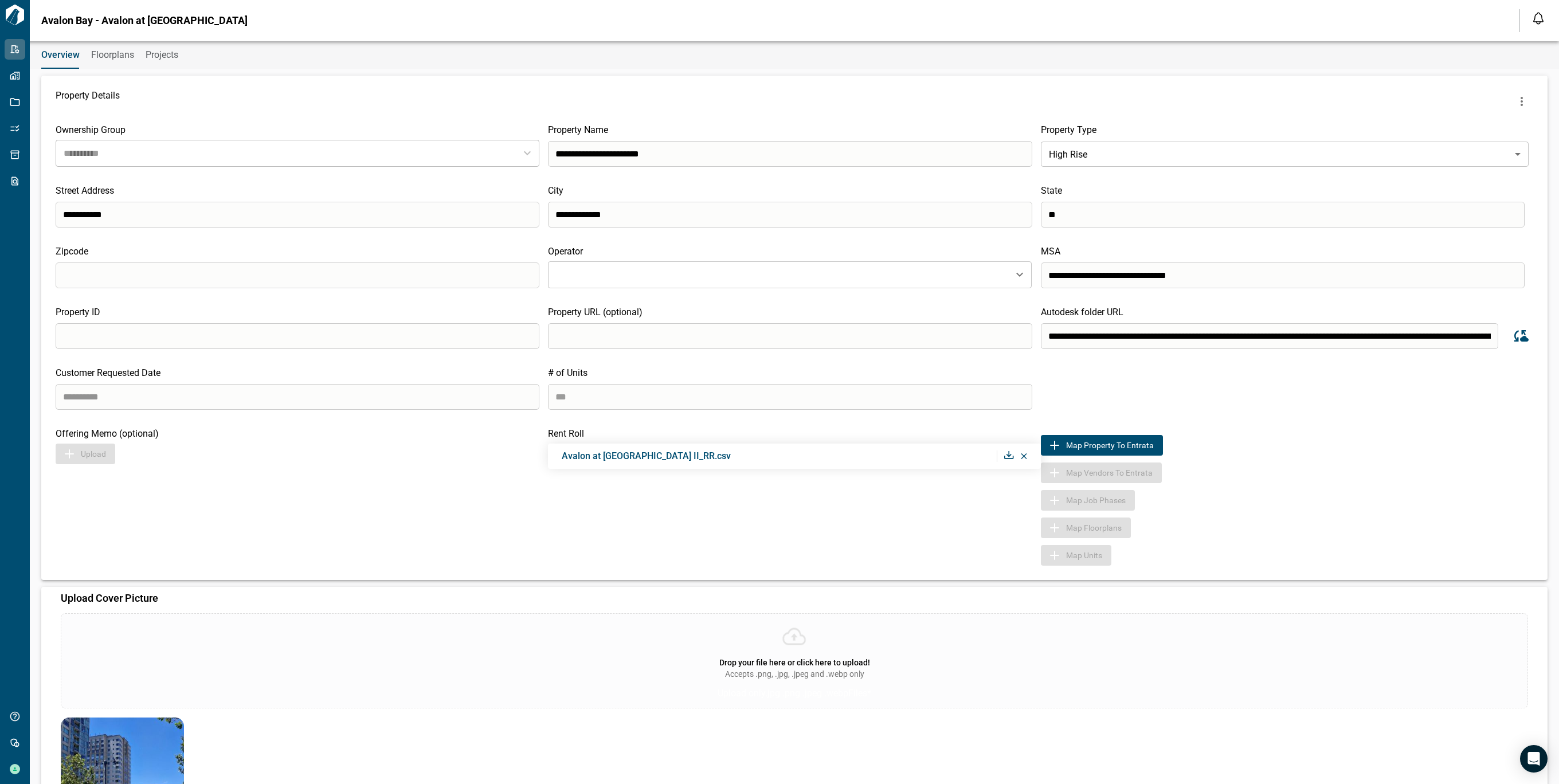
click at [1525, 329] on button "Sync data from Autodesk" at bounding box center [1520, 336] width 26 height 26
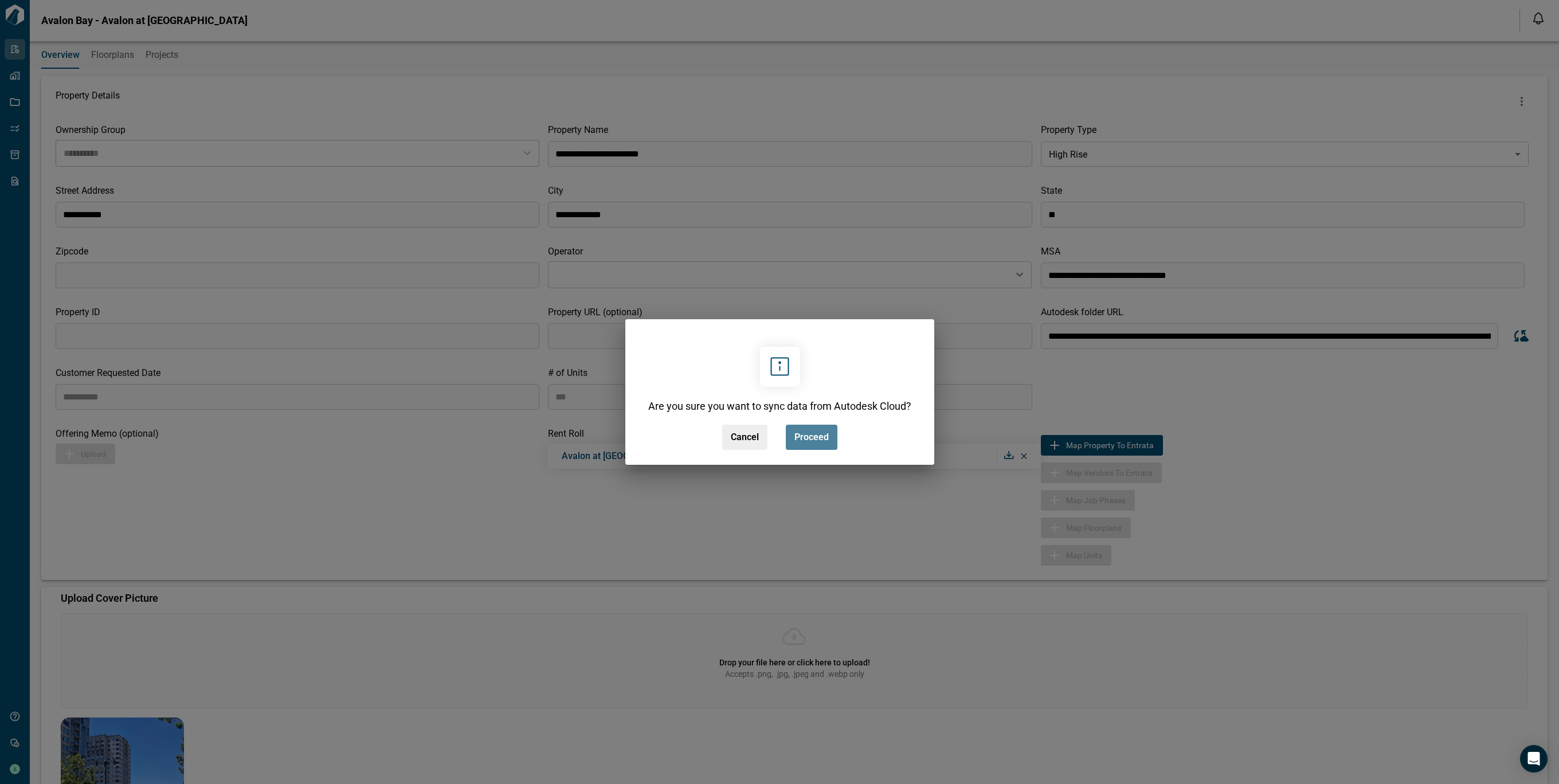
click at [828, 432] on span "Proceed" at bounding box center [811, 437] width 34 height 11
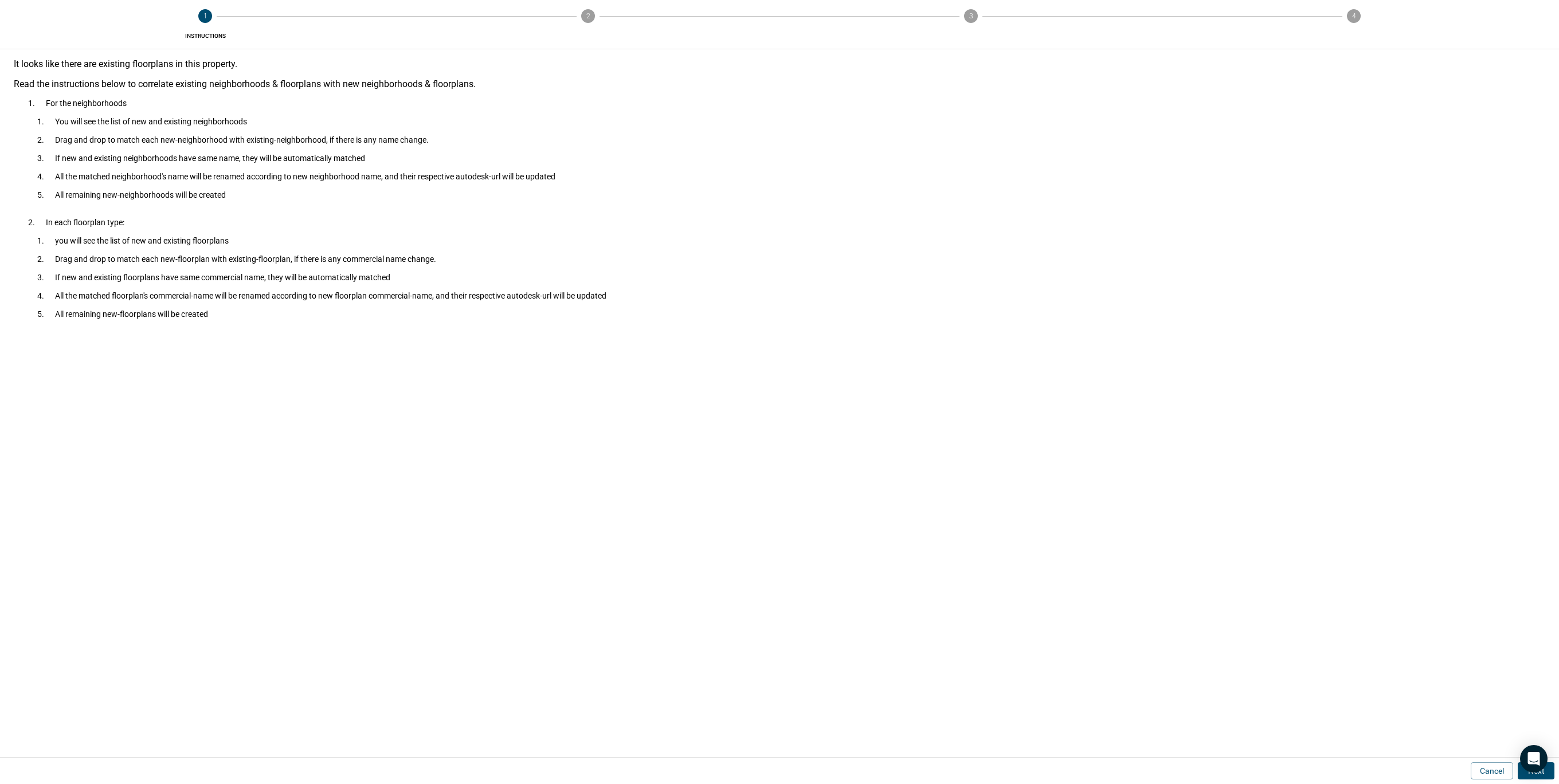
click at [1554, 770] on div "Cancel Next" at bounding box center [779, 770] width 1559 height 26
click at [1552, 771] on button "Next" at bounding box center [1536, 771] width 37 height 17
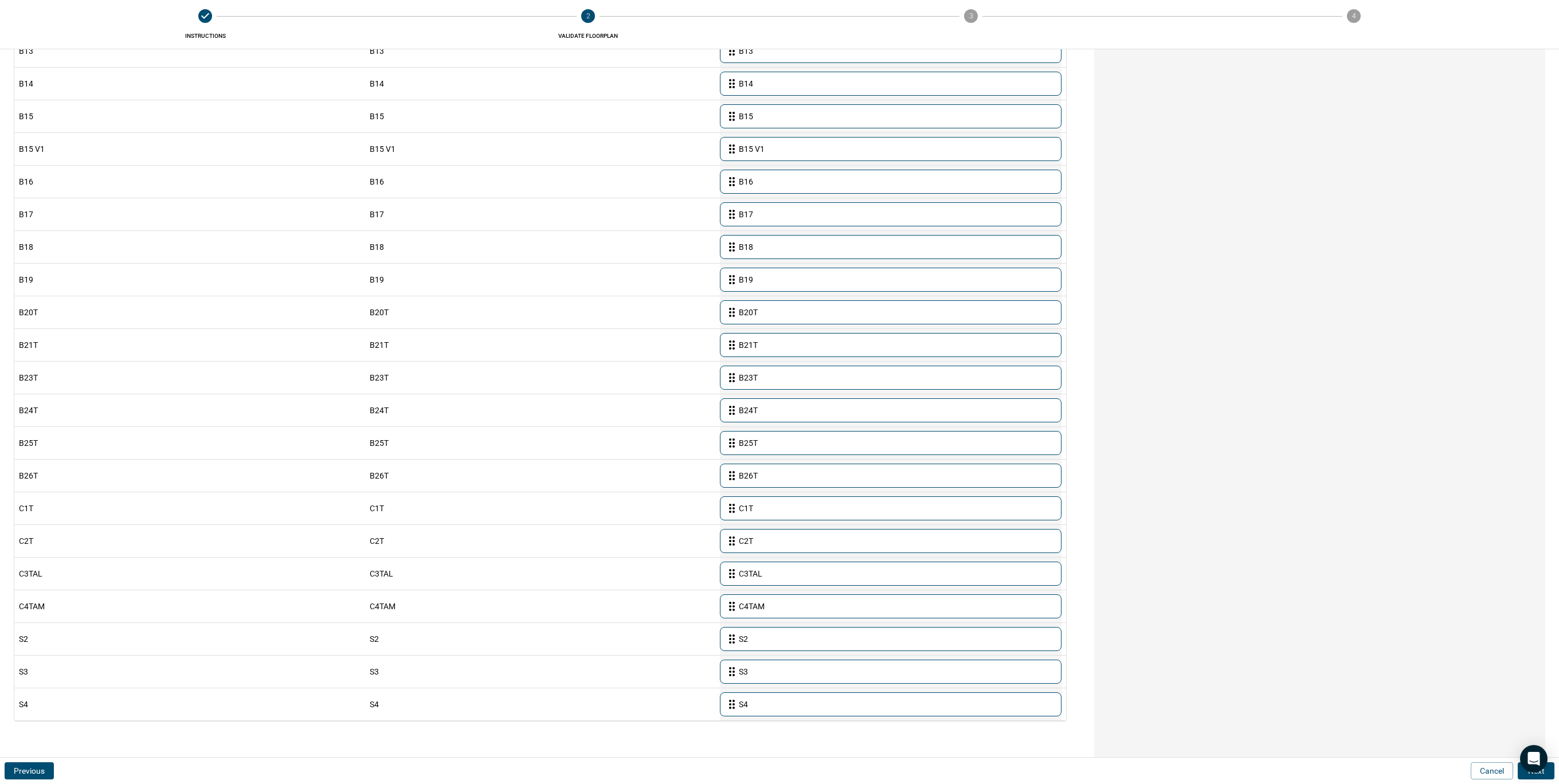
scroll to position [544, 0]
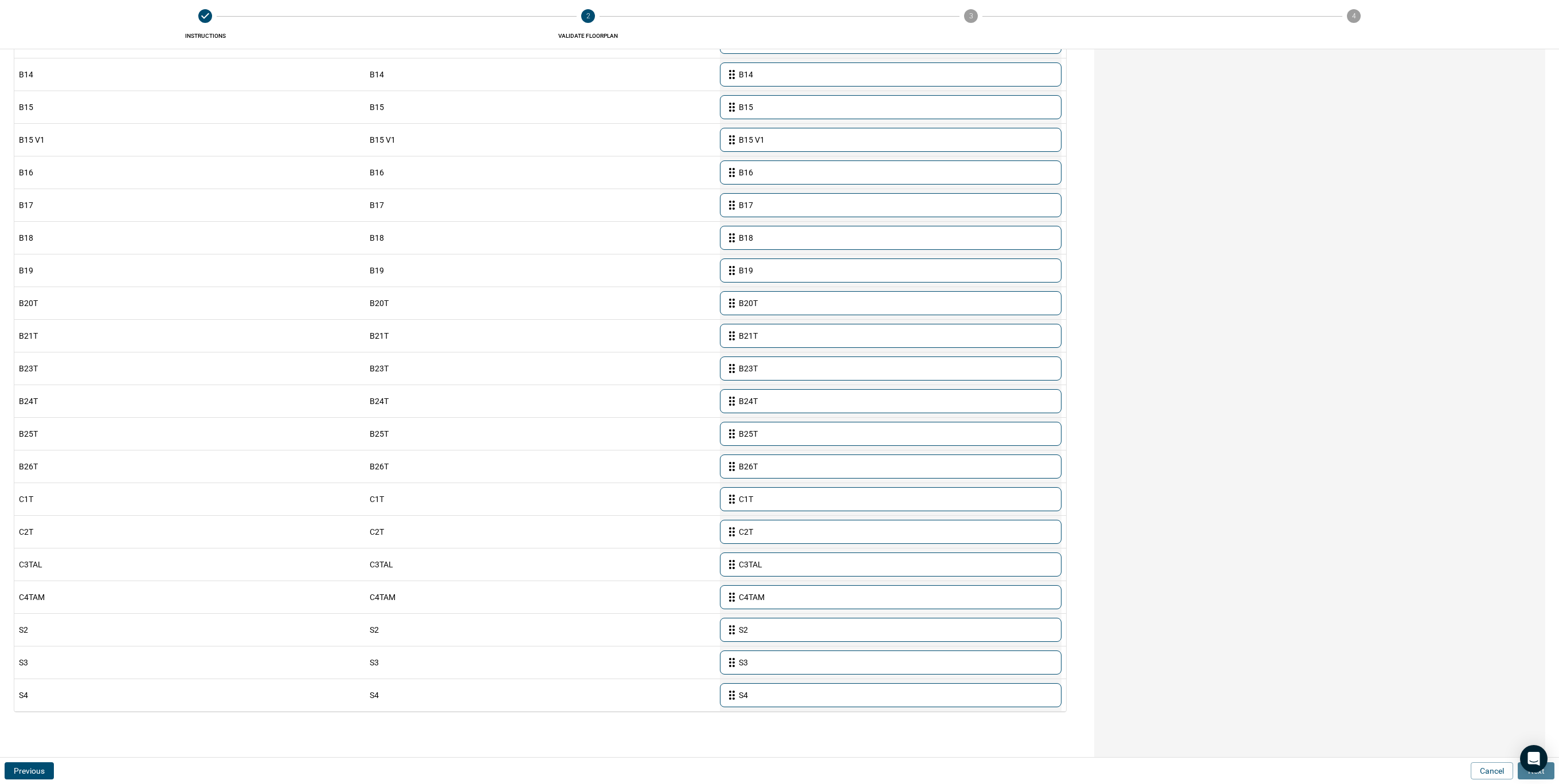
click at [1548, 771] on button "Next" at bounding box center [1536, 771] width 37 height 17
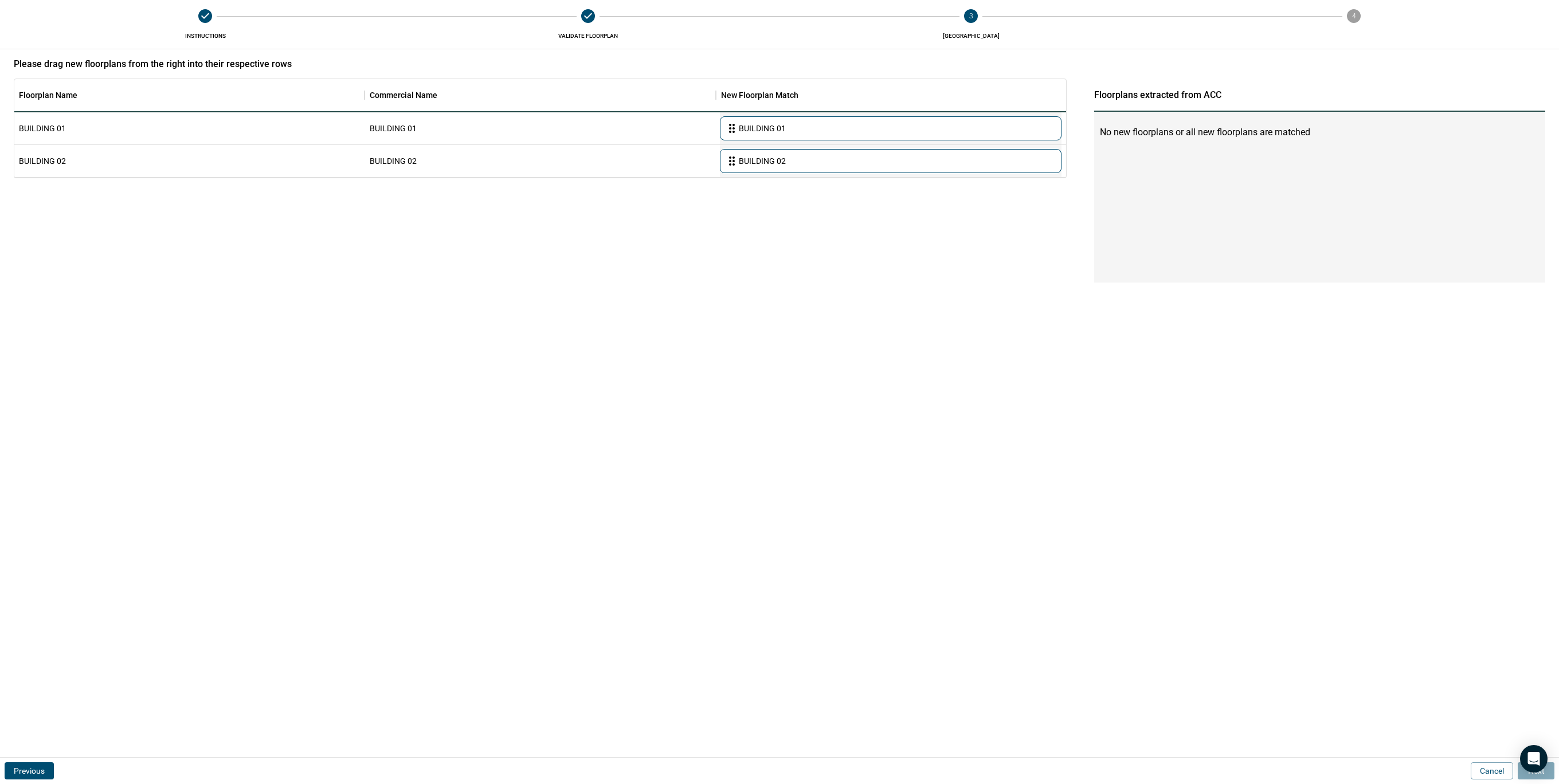
click at [1548, 771] on button "Next" at bounding box center [1536, 771] width 37 height 17
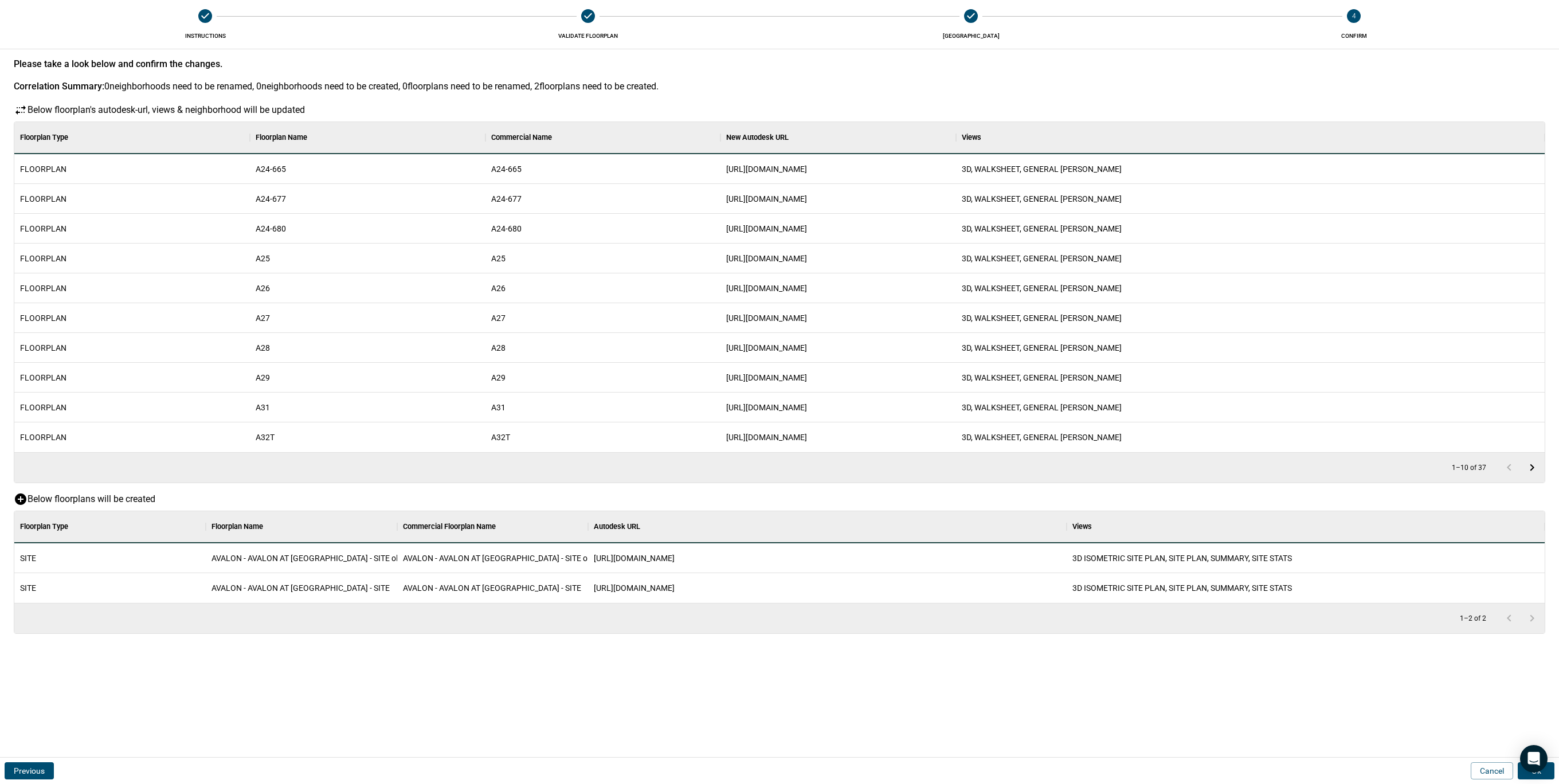
scroll to position [80, 1525]
drag, startPoint x: 1548, startPoint y: 771, endPoint x: 1032, endPoint y: 716, distance: 518.9
click at [1032, 716] on div "Please take a look below and confirm the changes. Correlation Summary: 0 neighb…" at bounding box center [779, 403] width 1559 height 709
click at [1548, 771] on button "Ok" at bounding box center [1536, 771] width 37 height 17
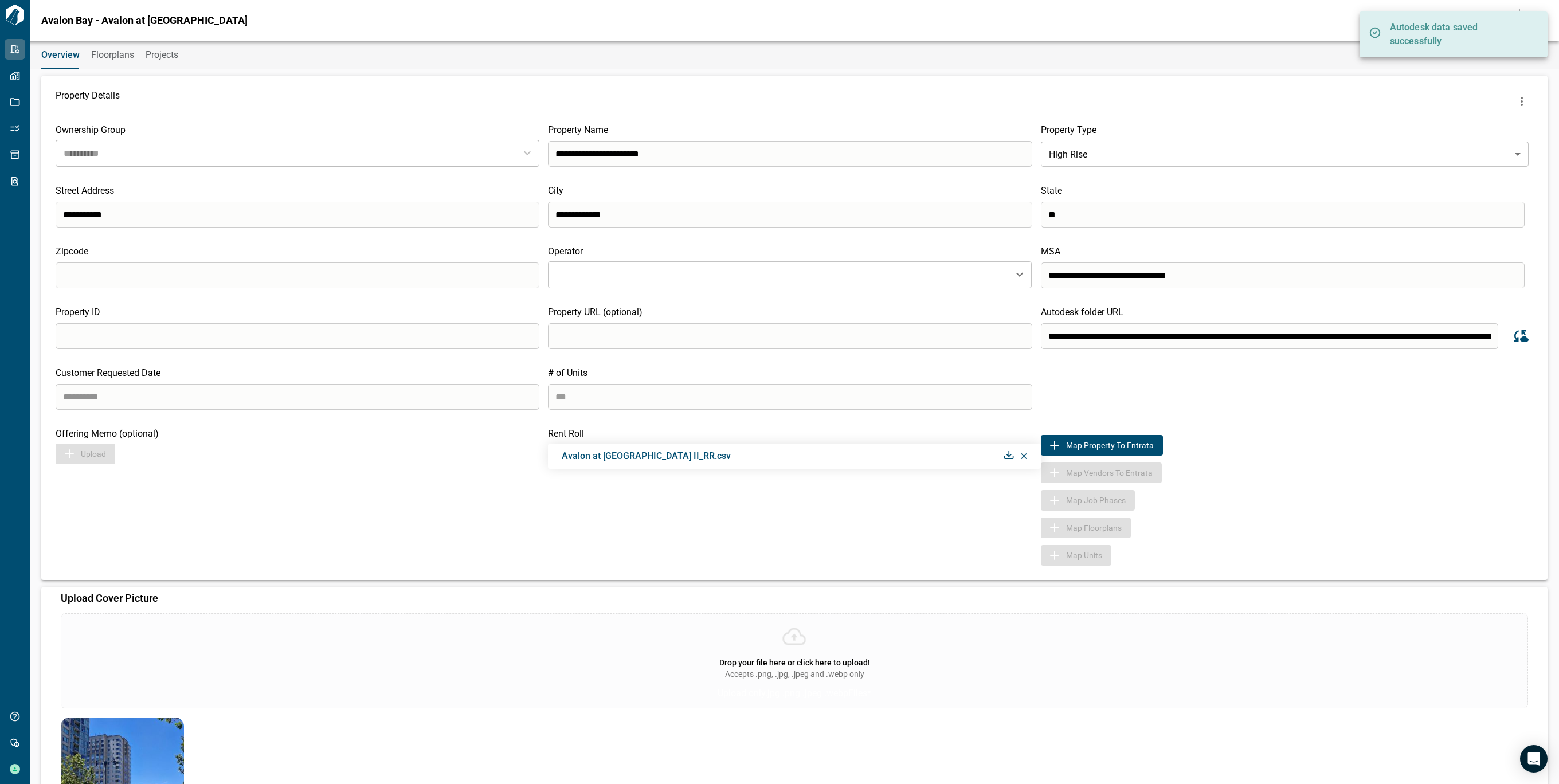
drag, startPoint x: 140, startPoint y: 61, endPoint x: 133, endPoint y: 60, distance: 7.1
click at [138, 61] on div "Overview Floorplans Projects" at bounding box center [794, 55] width 1529 height 27
click at [127, 56] on span "Floorplans" at bounding box center [112, 55] width 43 height 11
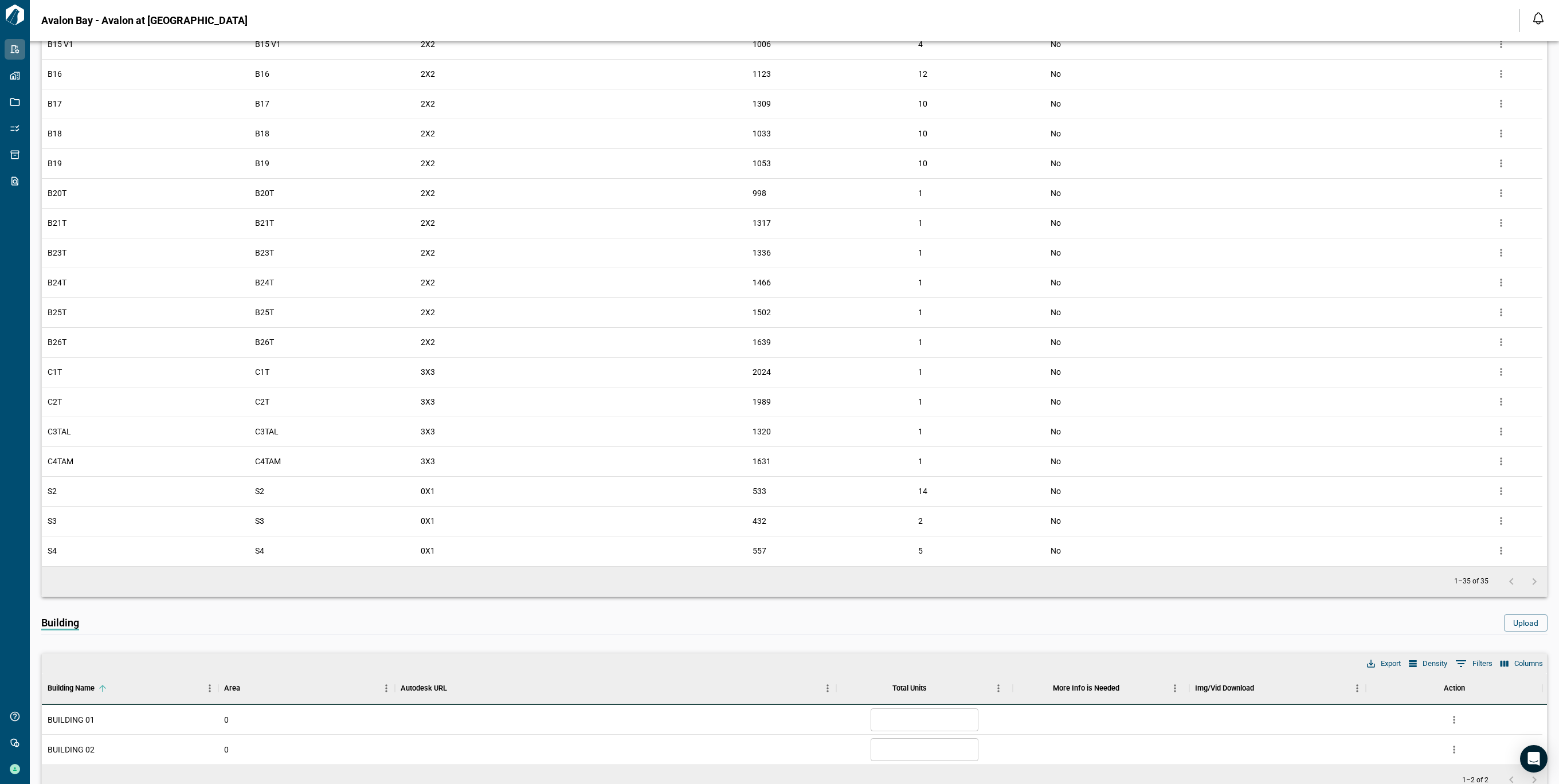
scroll to position [840, 0]
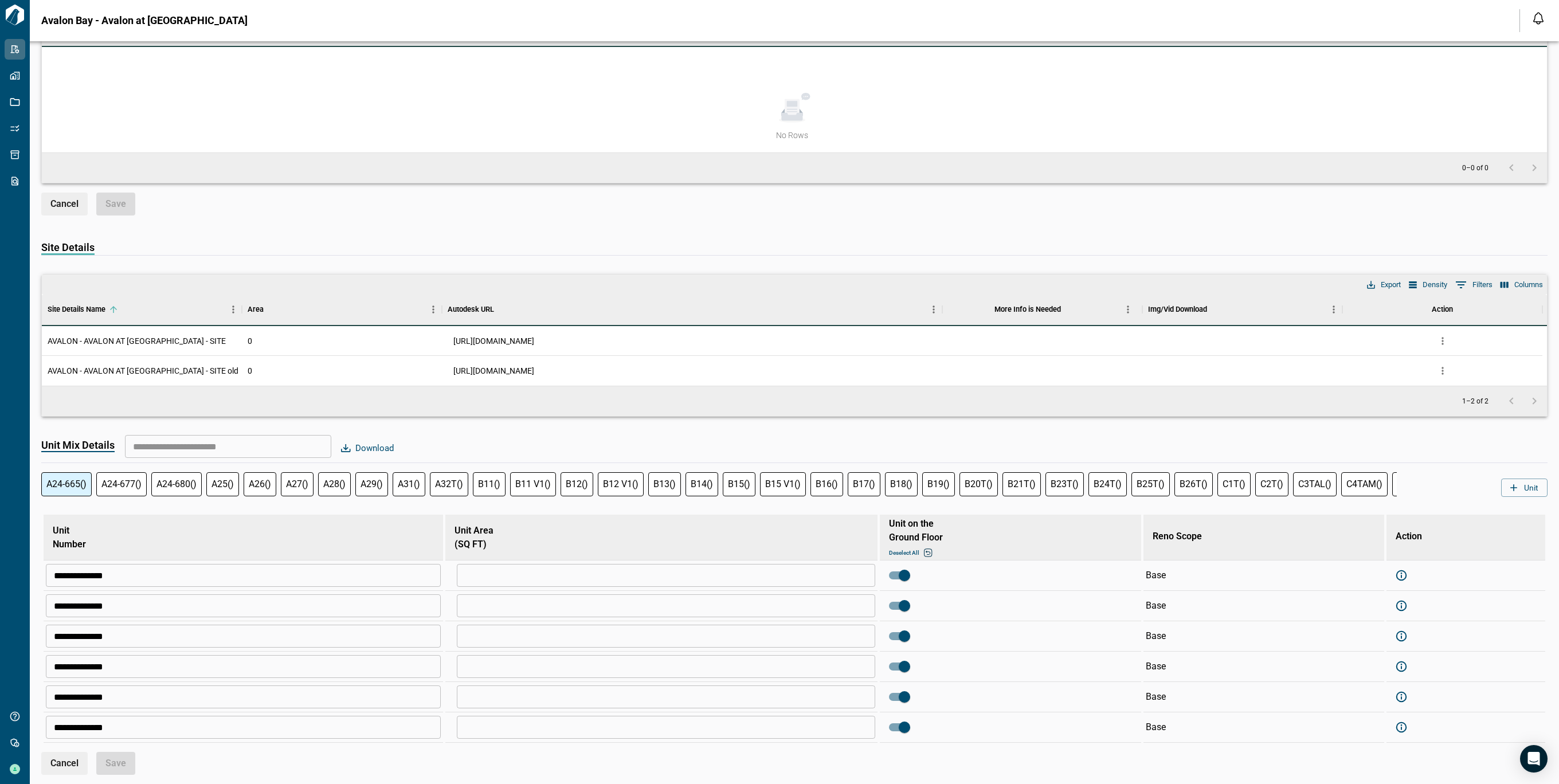
scroll to position [1589, 0]
click at [1439, 335] on icon "more" at bounding box center [1443, 341] width 11 height 11
click at [1409, 390] on li "Delete" at bounding box center [1395, 394] width 113 height 21
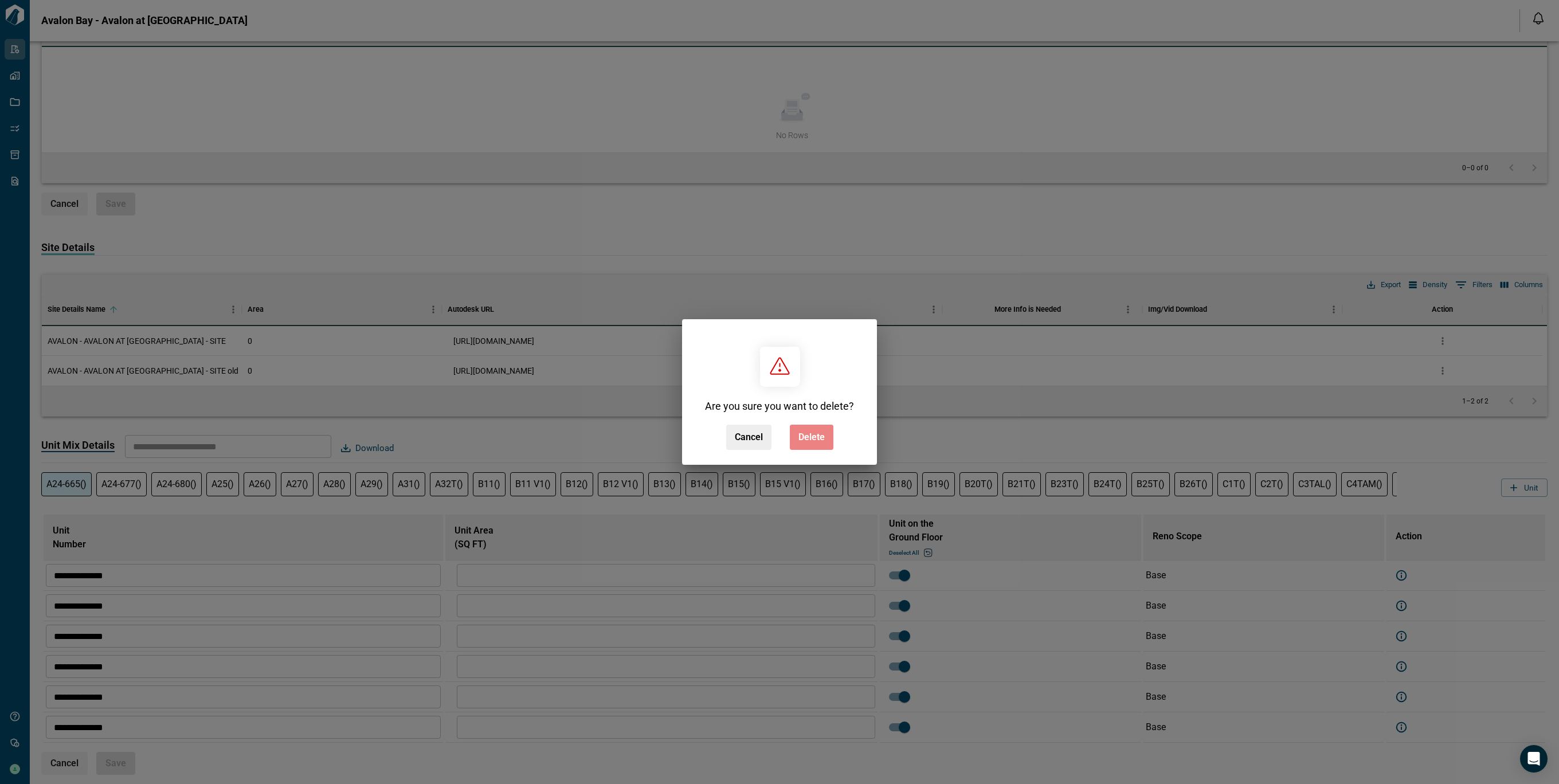
click at [824, 440] on button "Delete" at bounding box center [812, 437] width 44 height 25
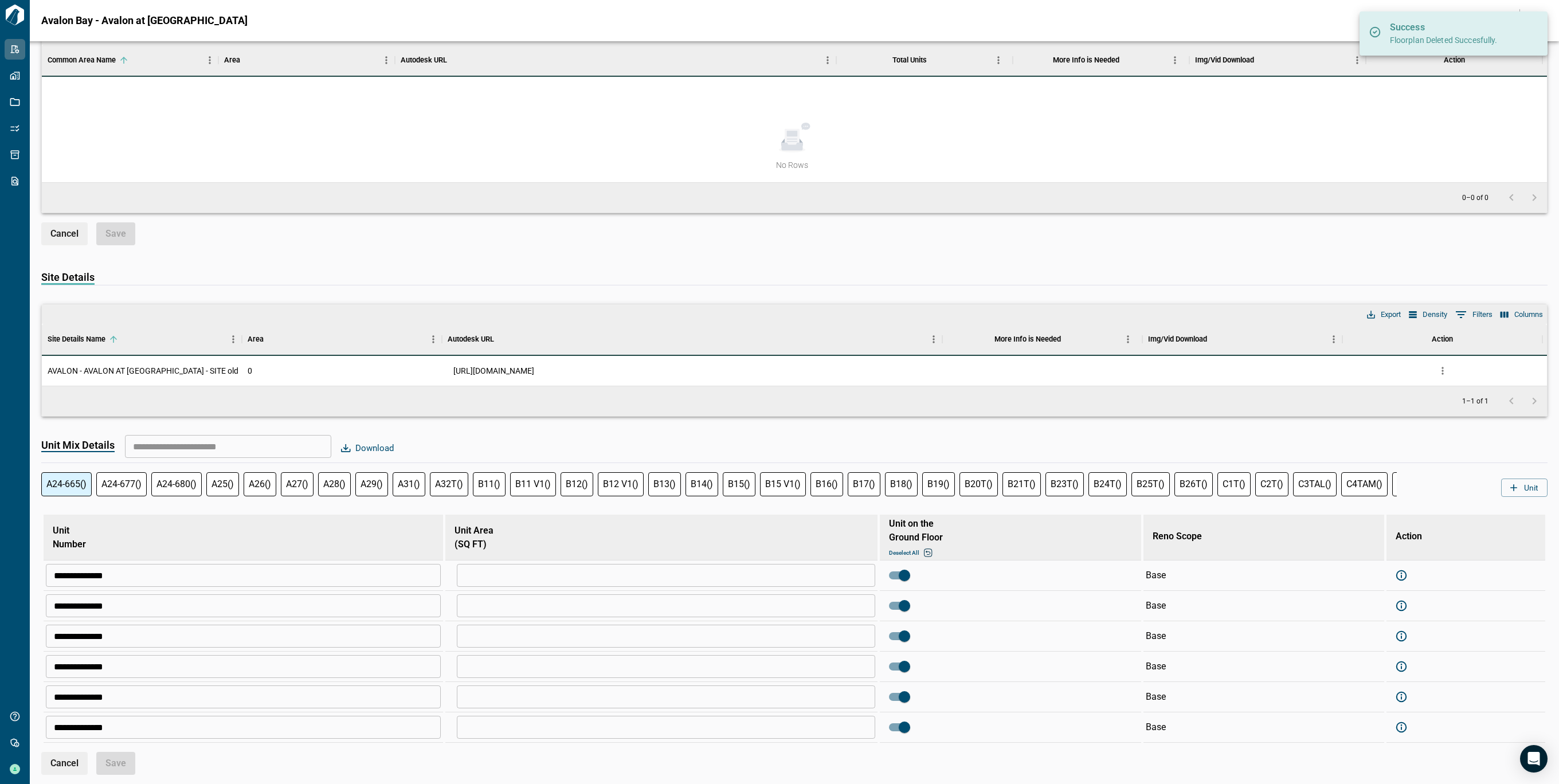
scroll to position [1559, 0]
click at [1446, 365] on icon "more" at bounding box center [1443, 371] width 11 height 11
click at [1416, 419] on li "Delete" at bounding box center [1395, 423] width 113 height 21
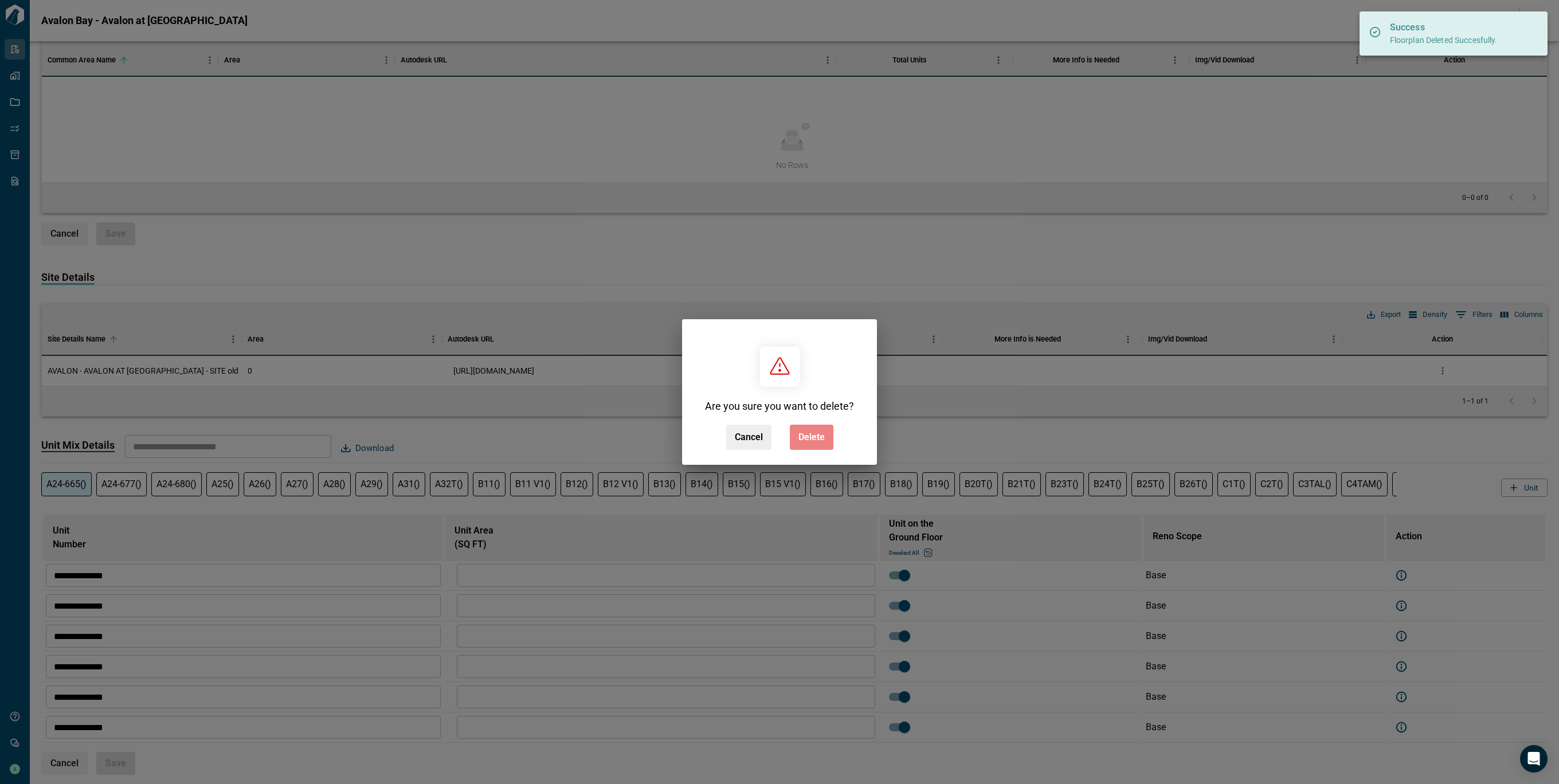
click at [815, 438] on span "Delete" at bounding box center [812, 437] width 26 height 11
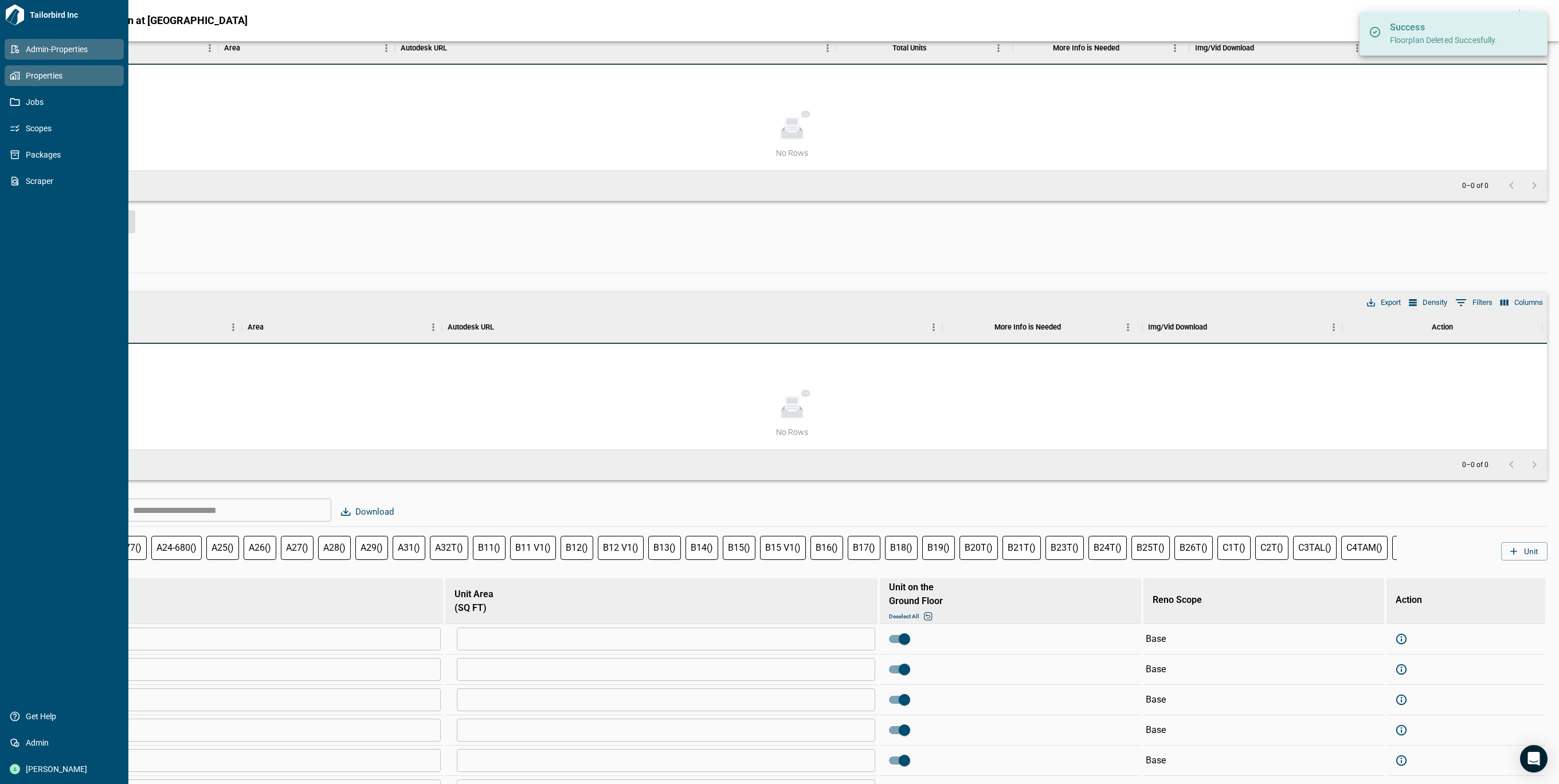
click at [12, 73] on icon at bounding box center [15, 75] width 11 height 11
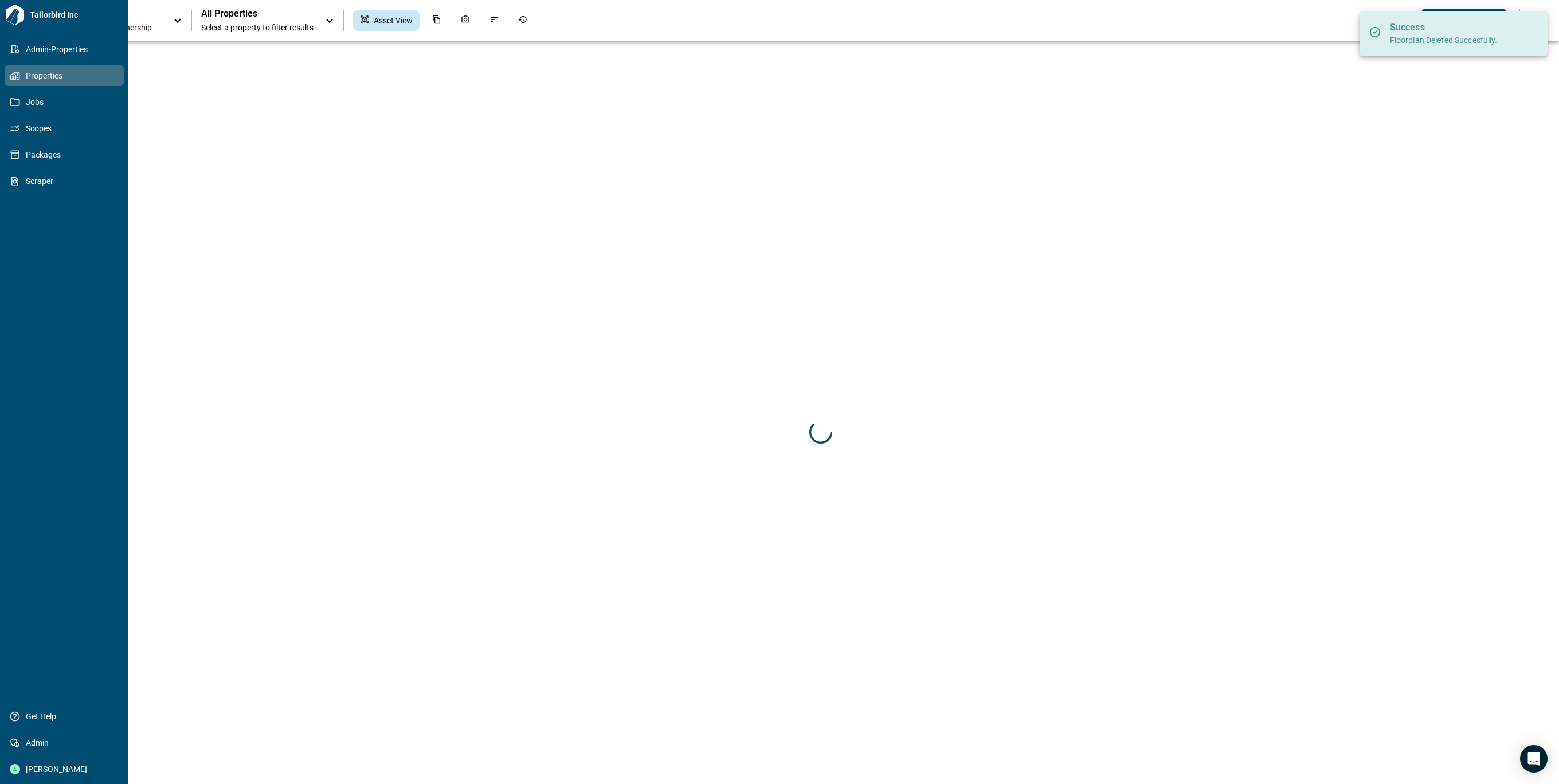
click at [12, 73] on icon at bounding box center [15, 75] width 11 height 11
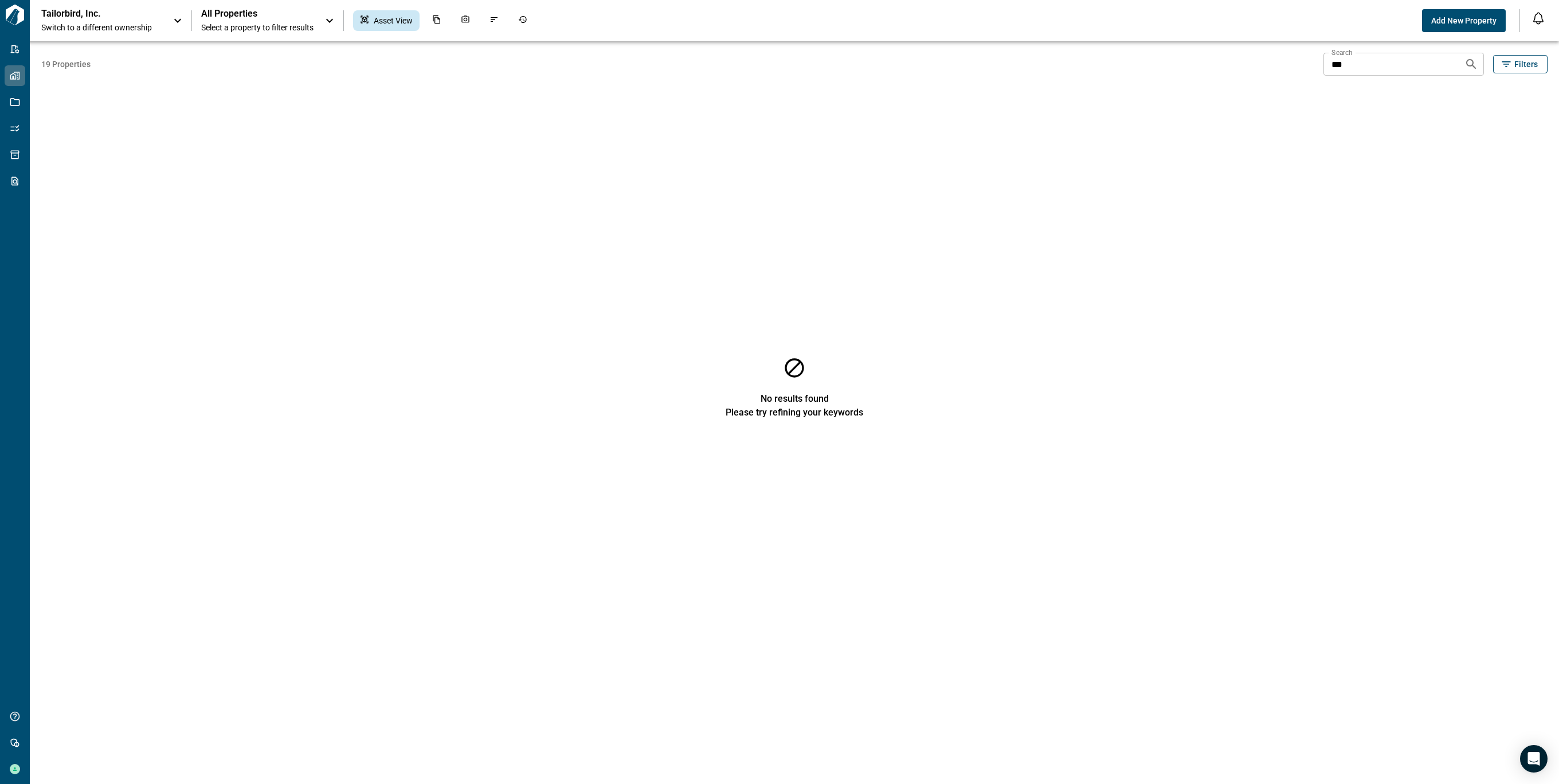
click at [74, 30] on span "Switch to a different ownership" at bounding box center [101, 27] width 120 height 11
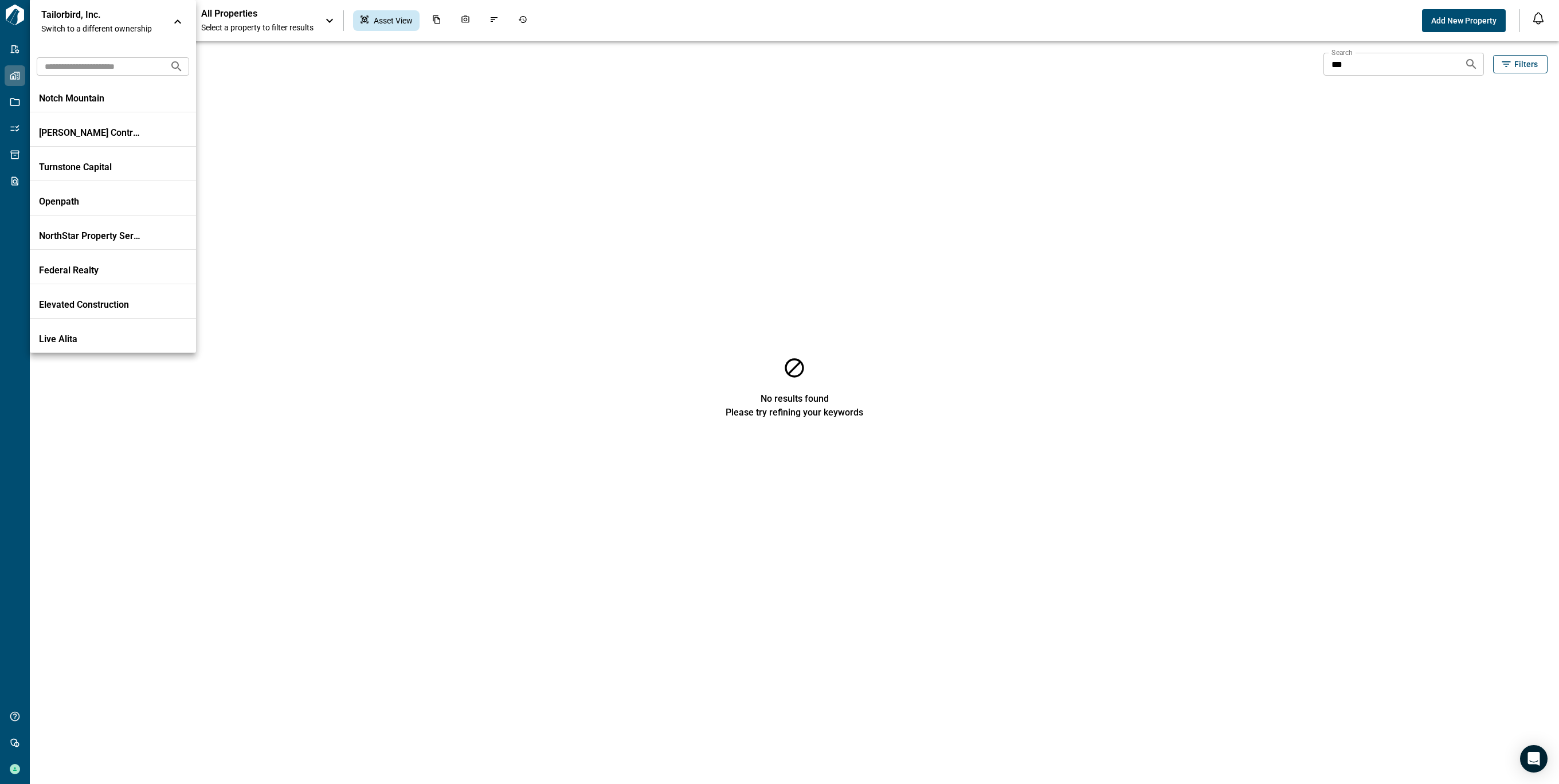
click at [108, 64] on input "text" at bounding box center [98, 66] width 124 height 21
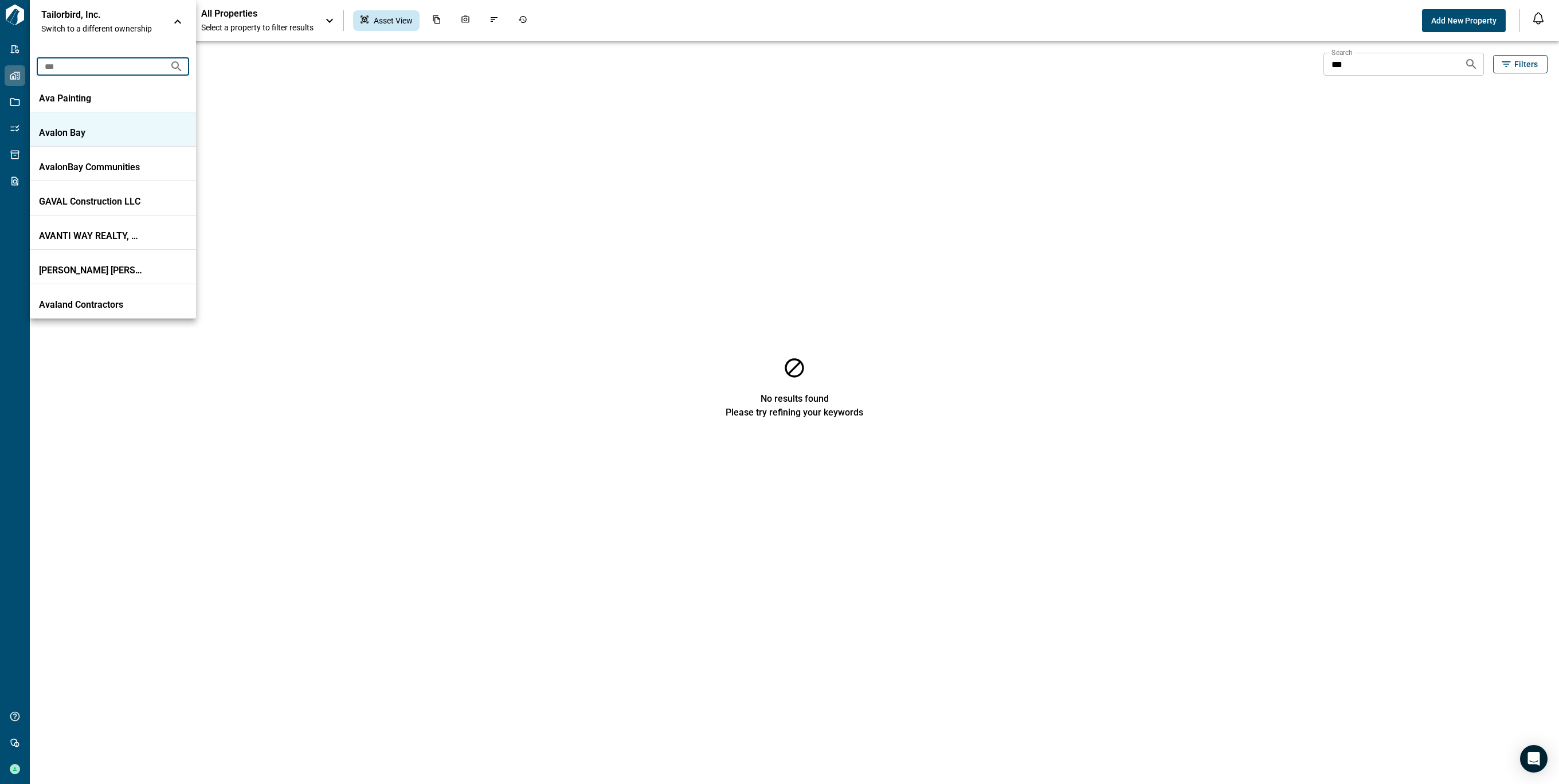
type input "***"
click at [111, 135] on p "Avalon Bay" at bounding box center [91, 133] width 103 height 11
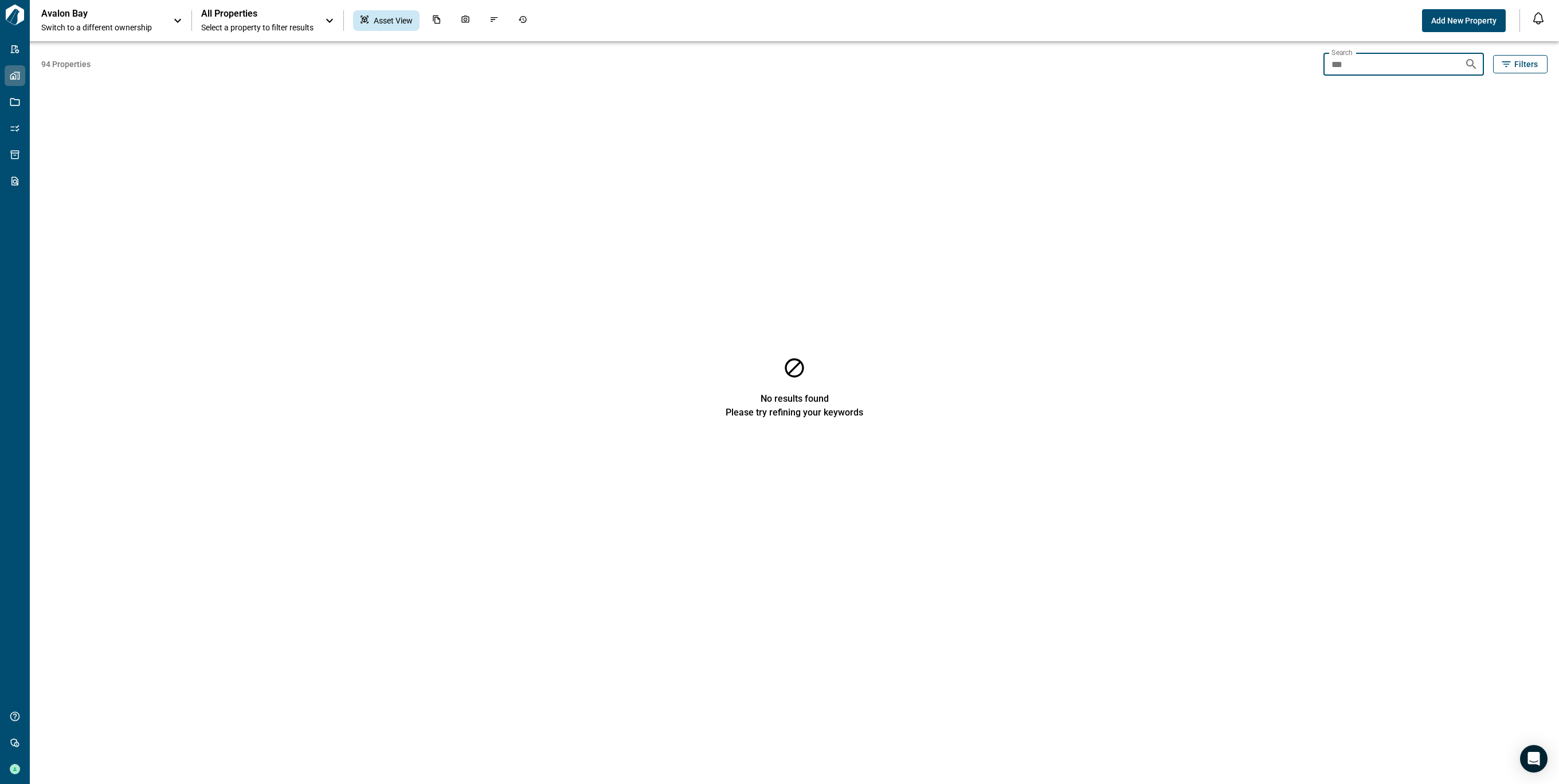
click at [1368, 58] on input "***" at bounding box center [1390, 64] width 132 height 23
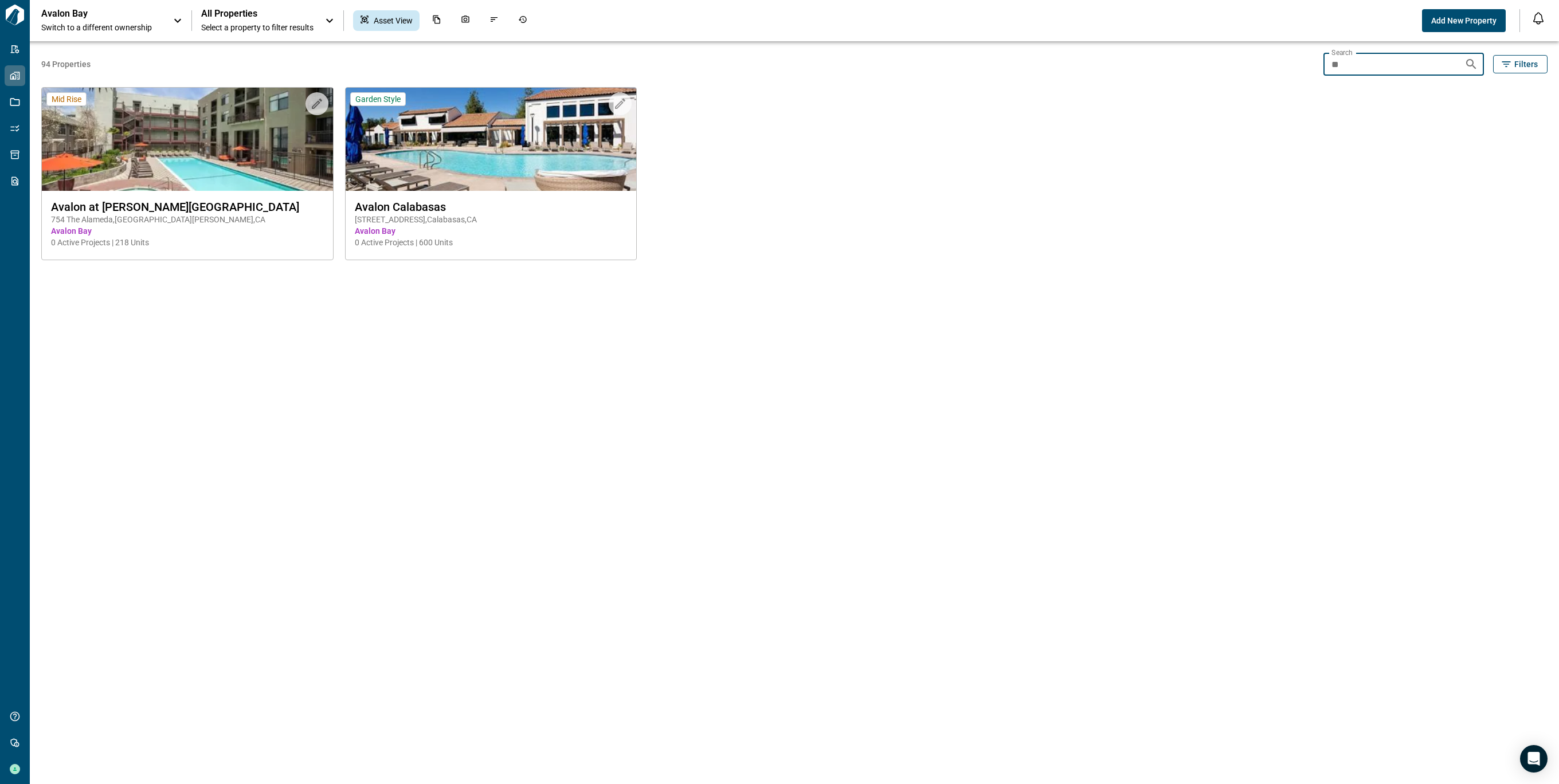
type input "*"
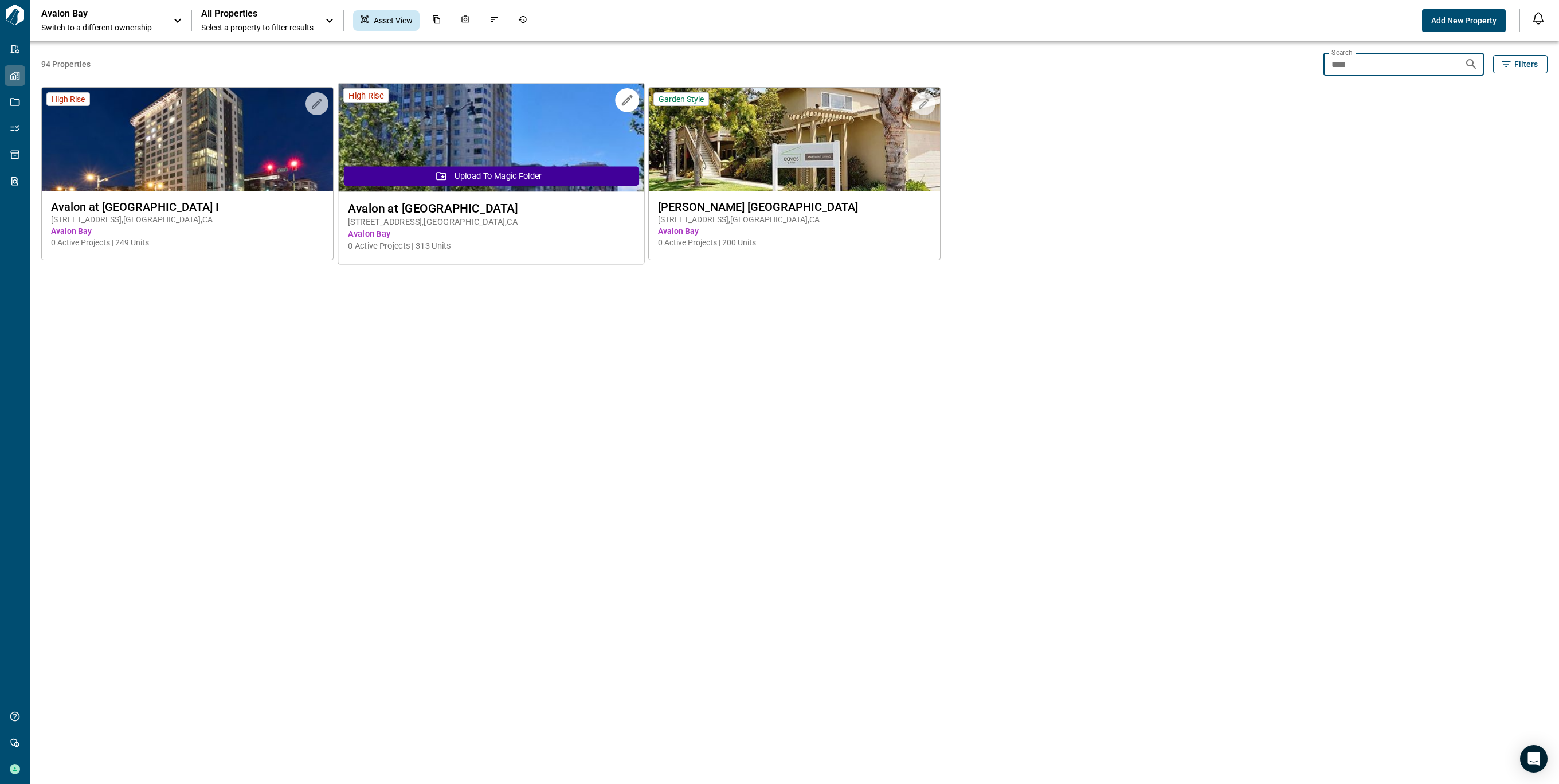
type input "****"
click at [487, 111] on img at bounding box center [491, 138] width 305 height 108
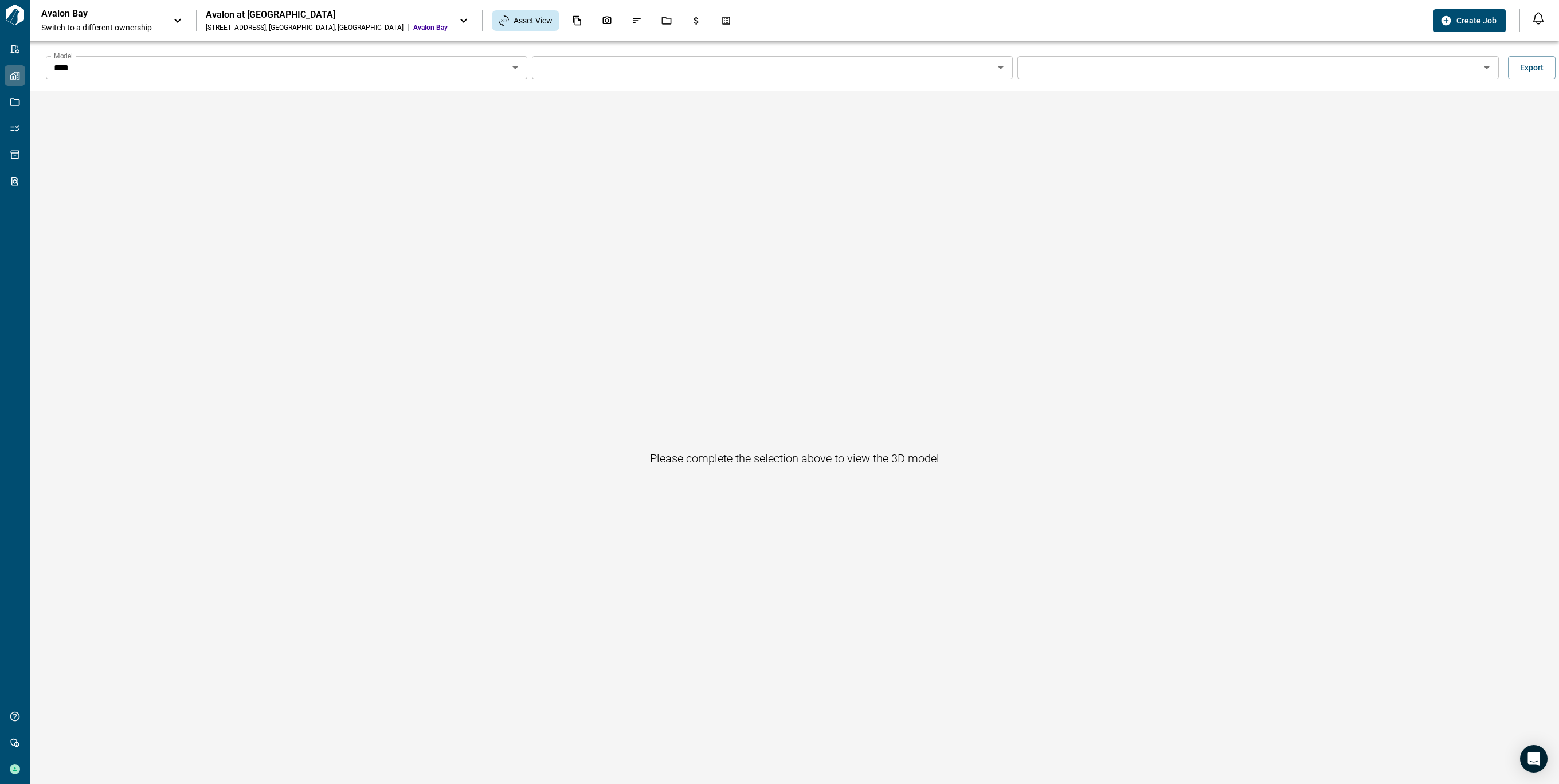
click at [316, 507] on div "Please complete the selection above to view the 3D model" at bounding box center [794, 458] width 1529 height 734
